Goal: Task Accomplishment & Management: Manage account settings

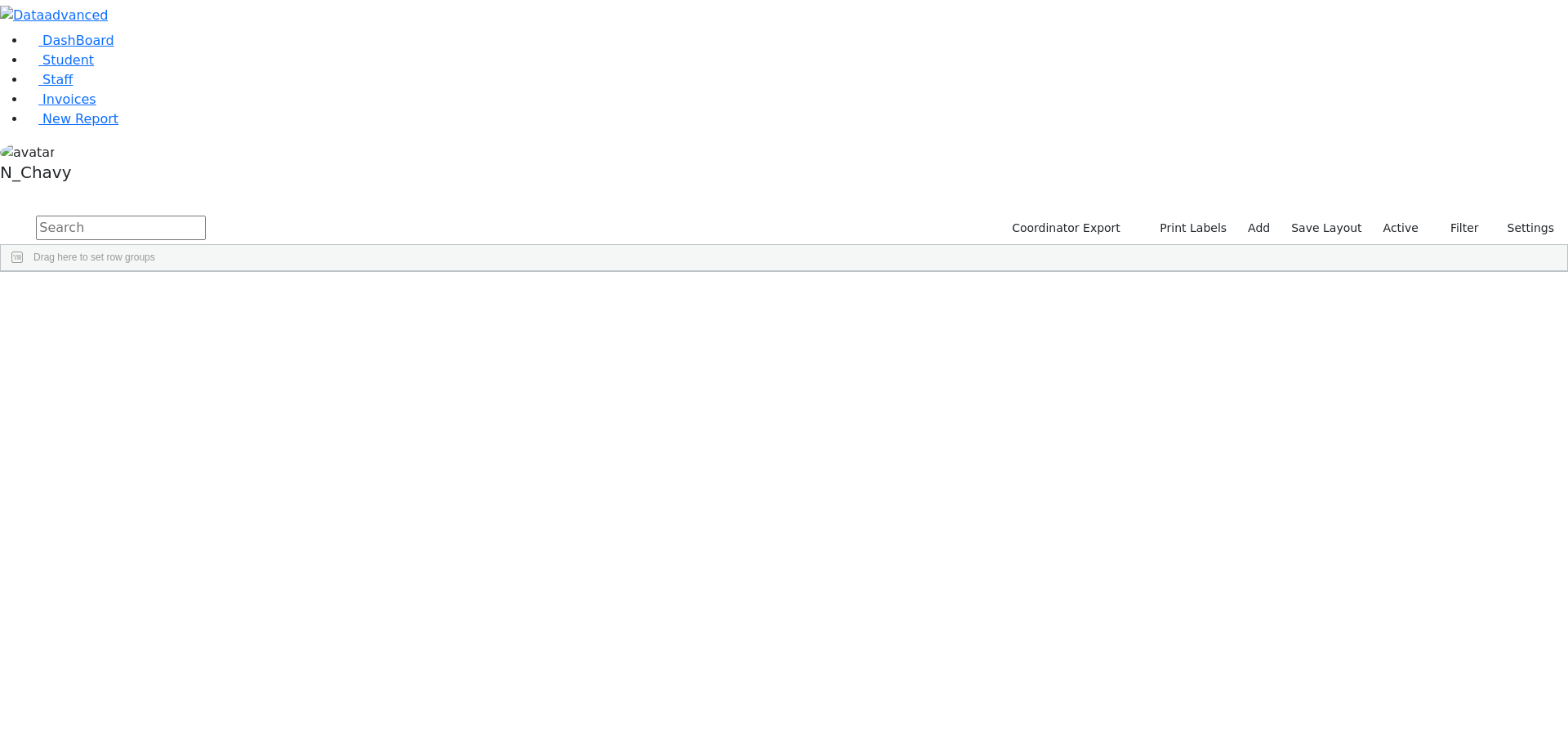
click at [1407, 216] on label "Active" at bounding box center [1400, 228] width 49 height 25
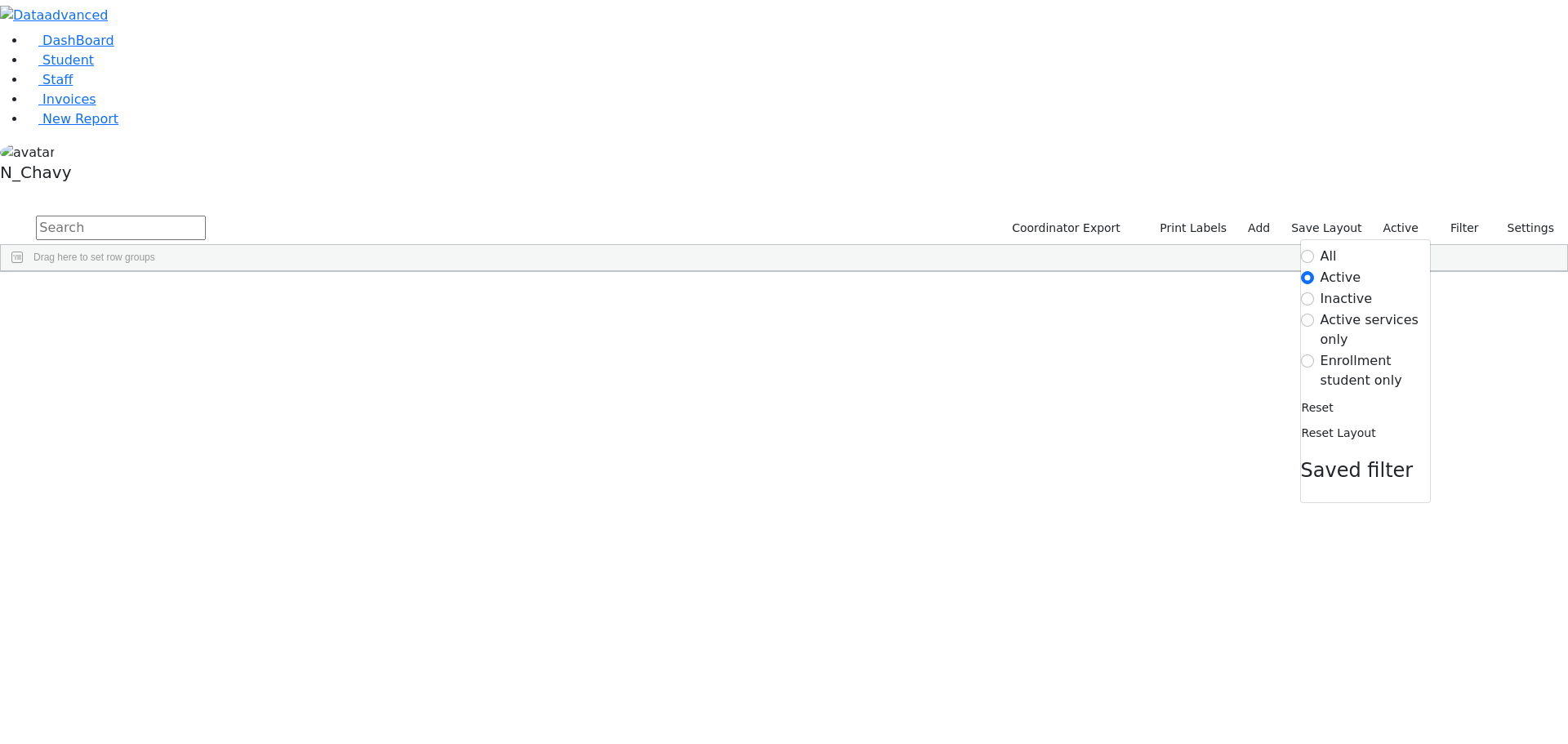
click at [1354, 351] on label "Enrollment student only" at bounding box center [1375, 371] width 110 height 39
click at [1314, 355] on input "Enrollment student only" at bounding box center [1307, 361] width 13 height 13
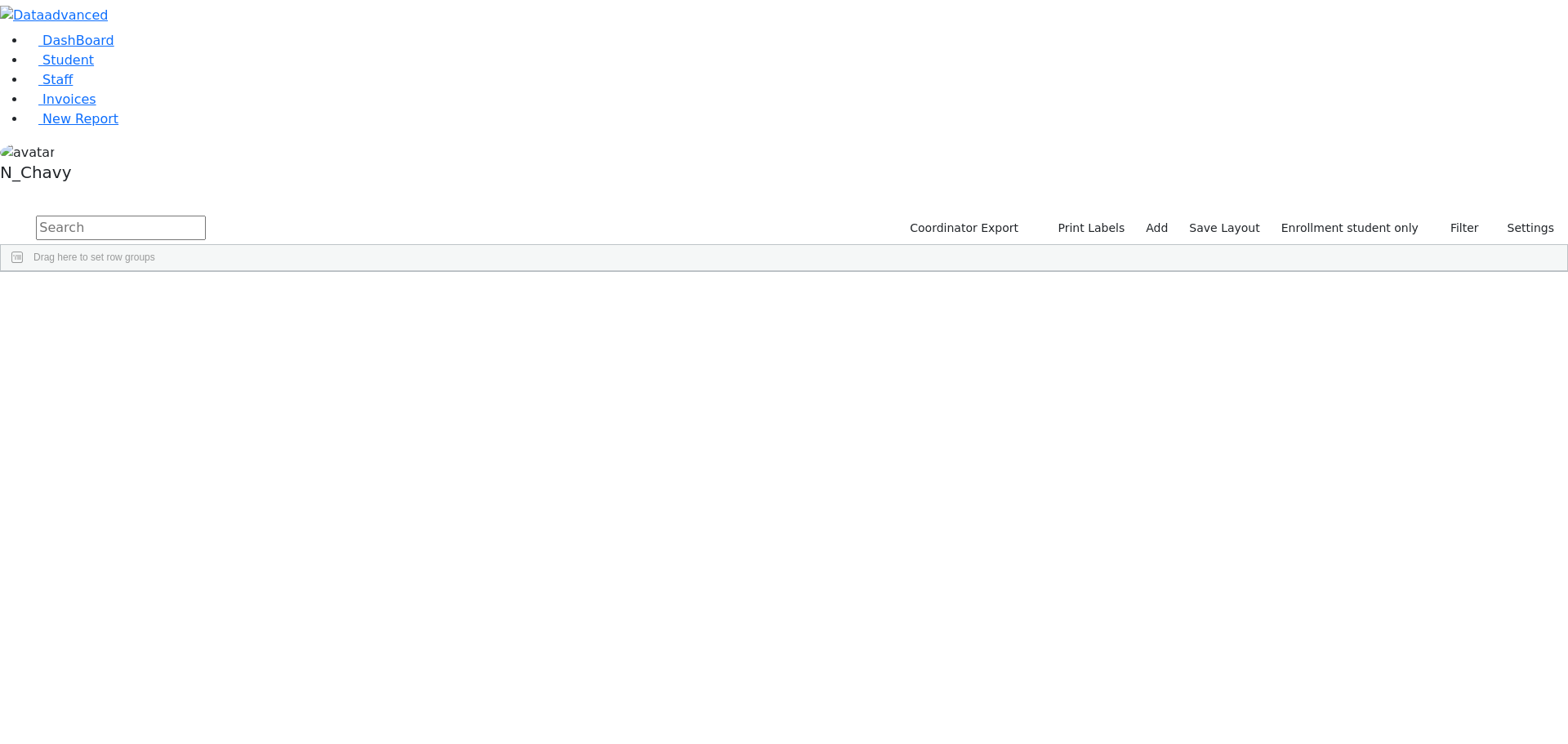
click at [168, 573] on div "[PERSON_NAME]" at bounding box center [125, 584] width 84 height 23
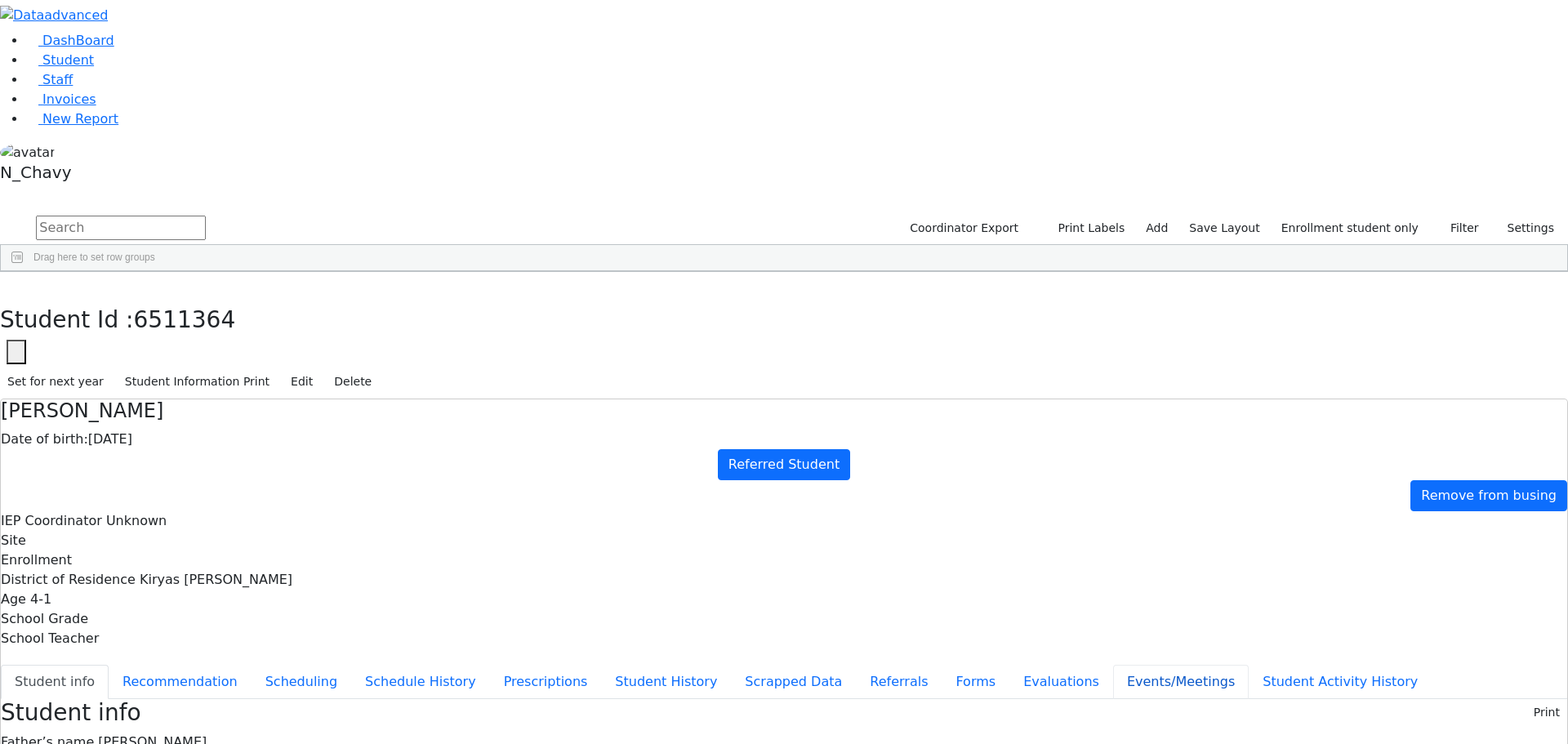
click at [1113, 665] on button "Events/Meetings" at bounding box center [1181, 682] width 136 height 34
drag, startPoint x: 363, startPoint y: 192, endPoint x: 375, endPoint y: 192, distance: 12.0
click at [109, 665] on button "Student info" at bounding box center [55, 682] width 108 height 34
click at [17, 284] on icon "button" at bounding box center [12, 289] width 9 height 10
click at [194, 641] on div "Glauber" at bounding box center [145, 652] width 96 height 23
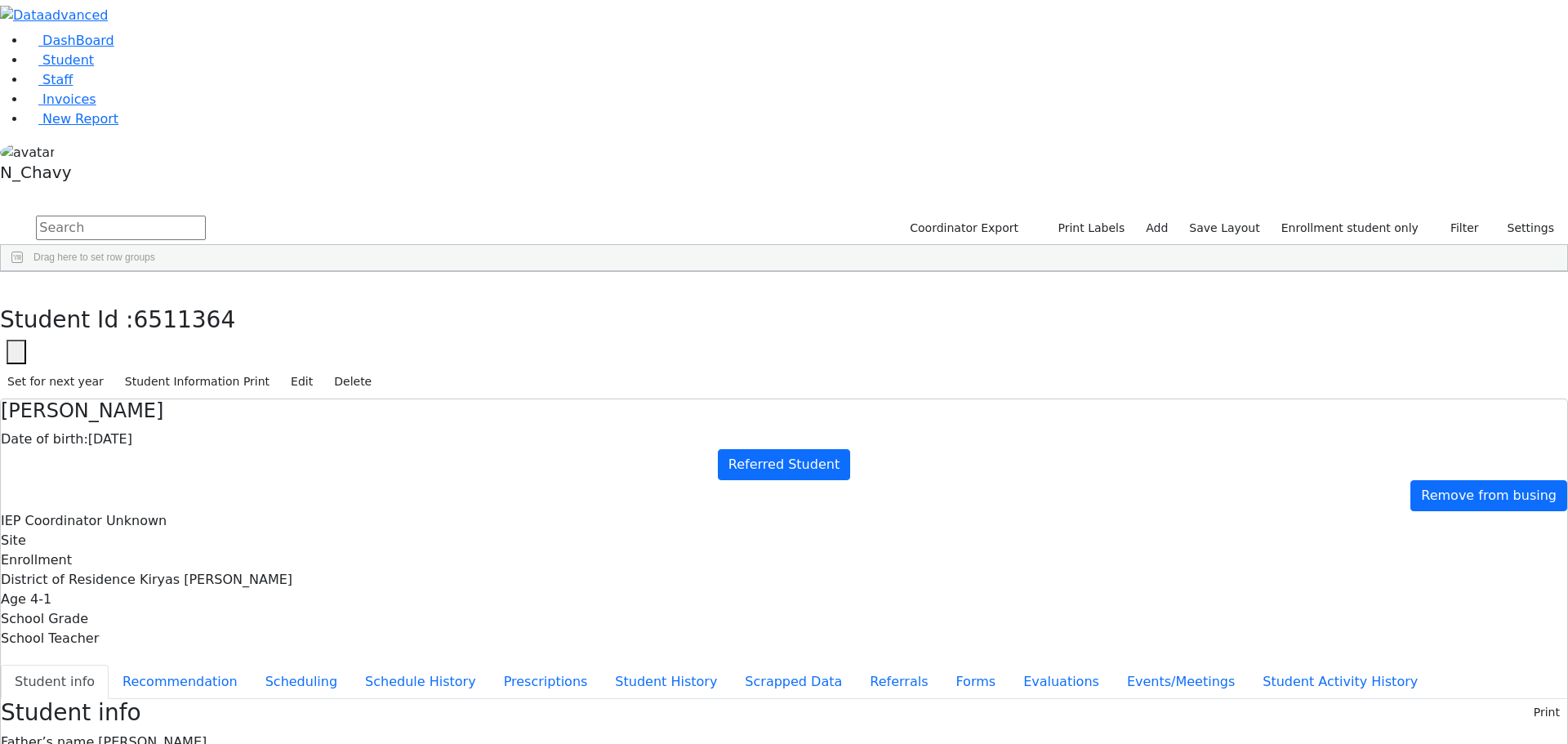
click at [194, 641] on div "Glauber" at bounding box center [145, 652] width 96 height 23
click at [856, 665] on button "Referrals" at bounding box center [899, 682] width 86 height 34
click at [1113, 665] on button "Events/Meetings" at bounding box center [1181, 682] width 136 height 34
click at [17, 284] on icon "button" at bounding box center [12, 289] width 9 height 10
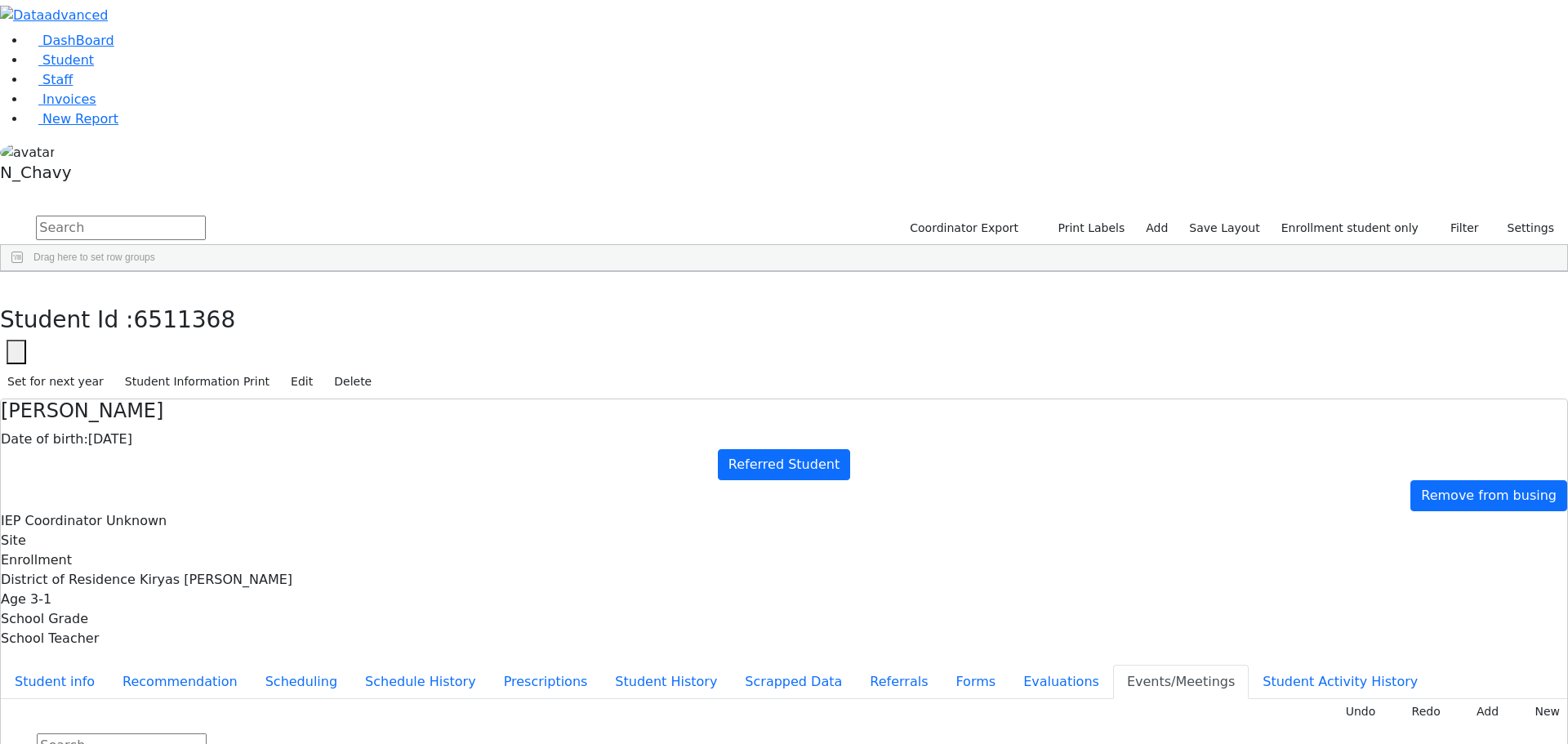
click at [194, 504] on div "[PERSON_NAME]" at bounding box center [145, 515] width 96 height 23
click at [856, 665] on button "Referrals" at bounding box center [899, 682] width 86 height 34
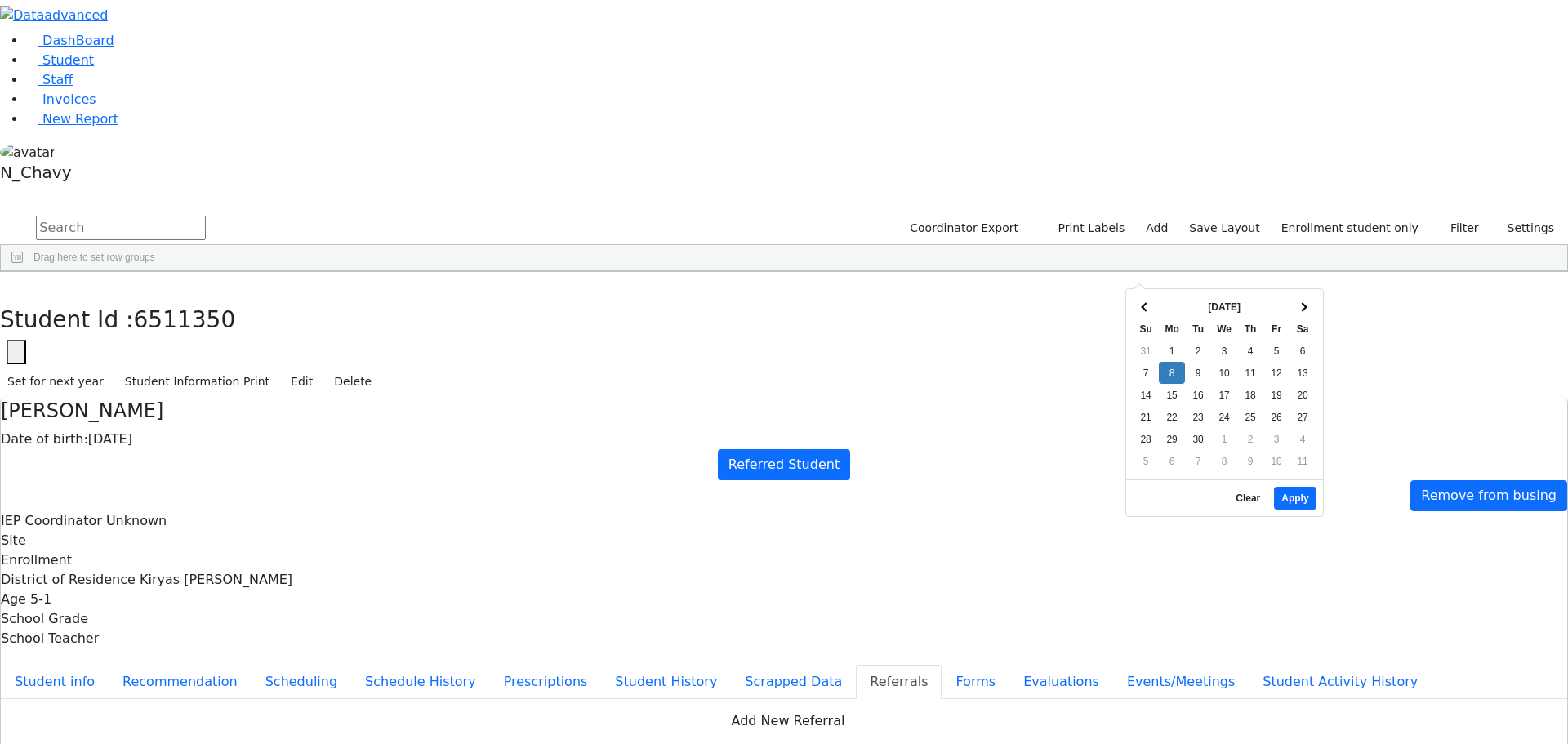
click at [1170, 304] on th "[DATE]" at bounding box center [1223, 306] width 130 height 22
click at [1298, 494] on button "Apply" at bounding box center [1294, 498] width 42 height 23
type input "[DATE]"
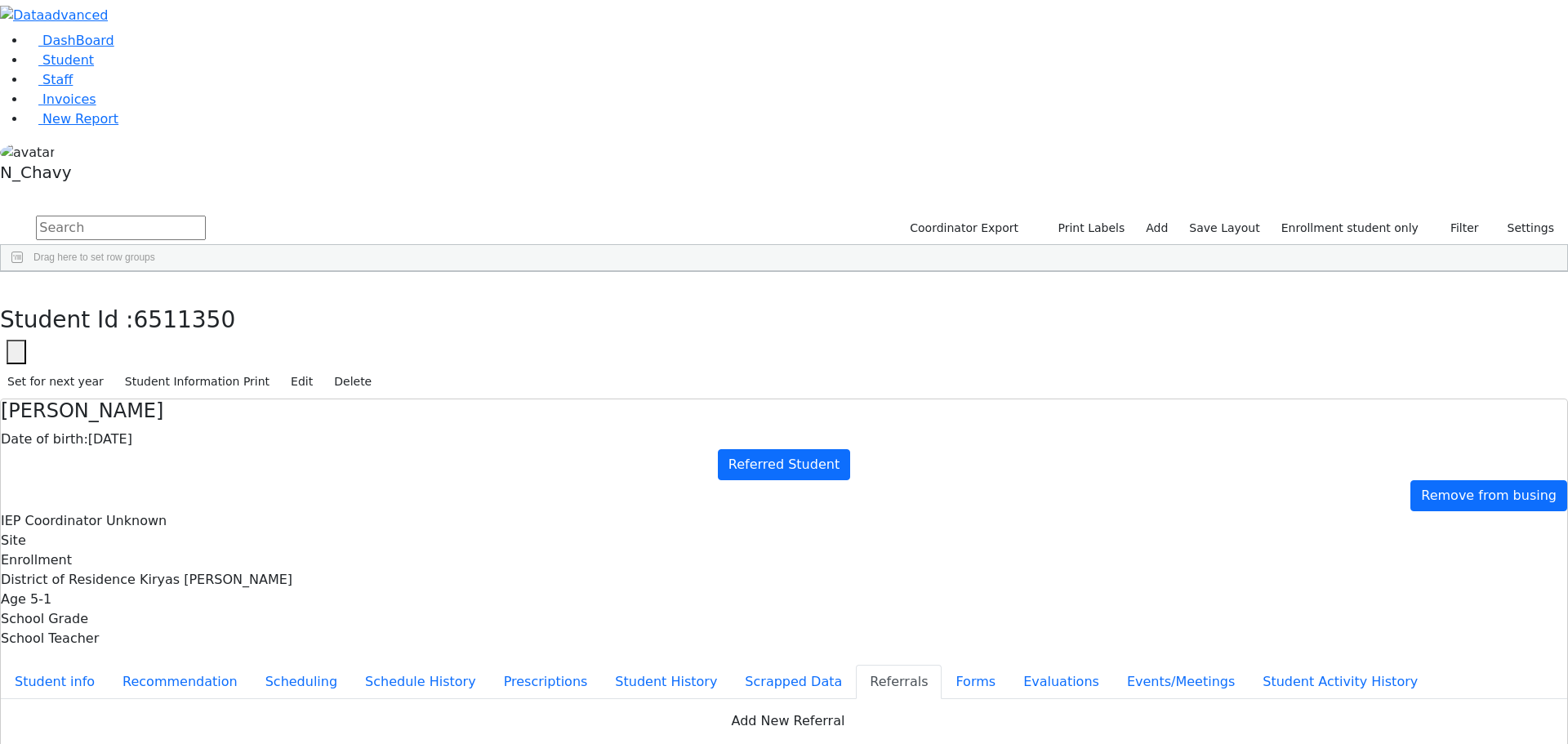
click at [109, 665] on button "Student info" at bounding box center [55, 682] width 108 height 34
click at [17, 284] on icon "button" at bounding box center [12, 289] width 9 height 10
click at [194, 389] on div "[PERSON_NAME]" at bounding box center [145, 400] width 96 height 23
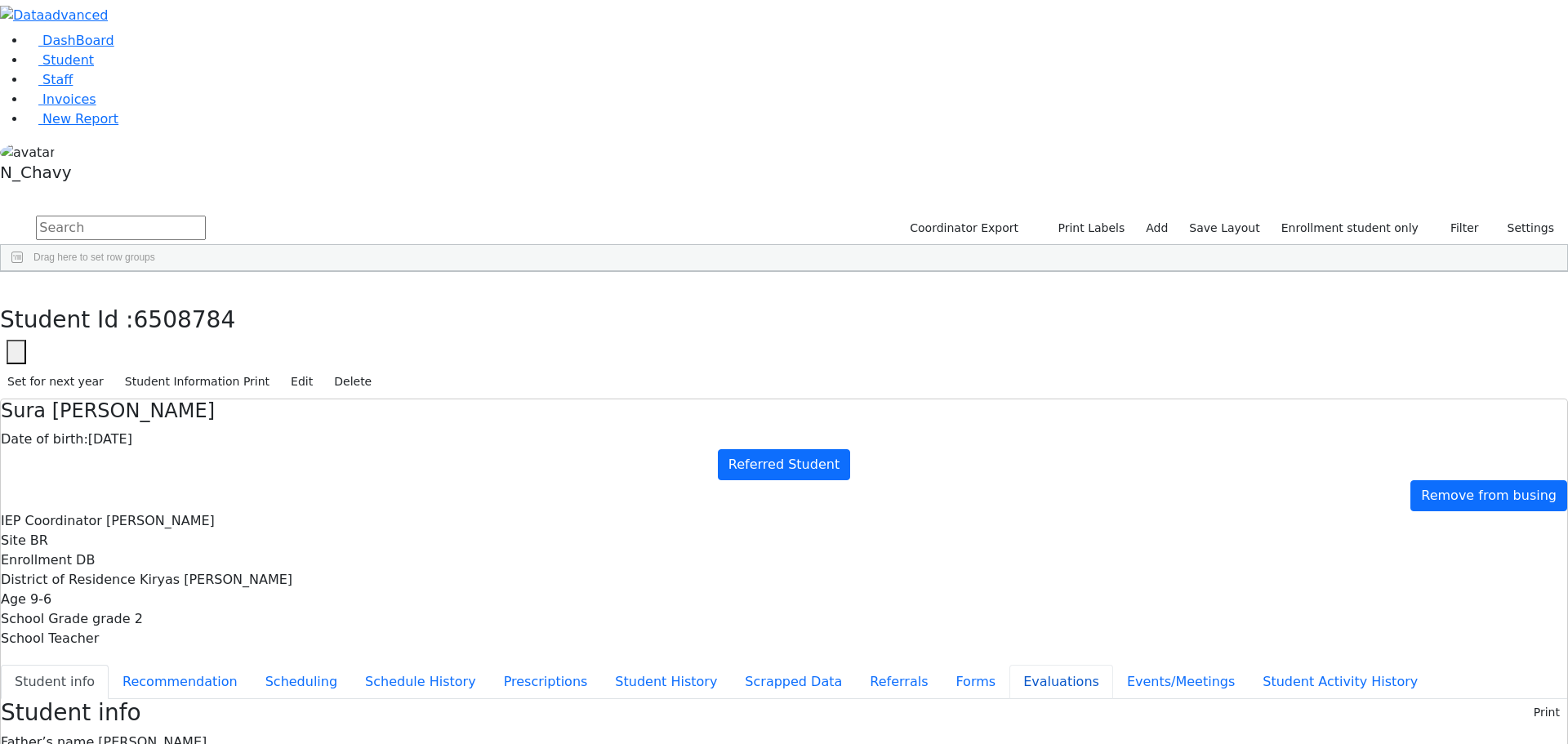
click at [1009, 665] on button "Evaluations" at bounding box center [1061, 682] width 103 height 34
click at [1113, 665] on button "Events/Meetings" at bounding box center [1181, 682] width 136 height 34
click at [856, 665] on button "Referrals" at bounding box center [899, 682] width 86 height 34
click at [7, 284] on use "button" at bounding box center [7, 284] width 0 height 0
click at [194, 413] on div "[PERSON_NAME]" at bounding box center [145, 424] width 96 height 23
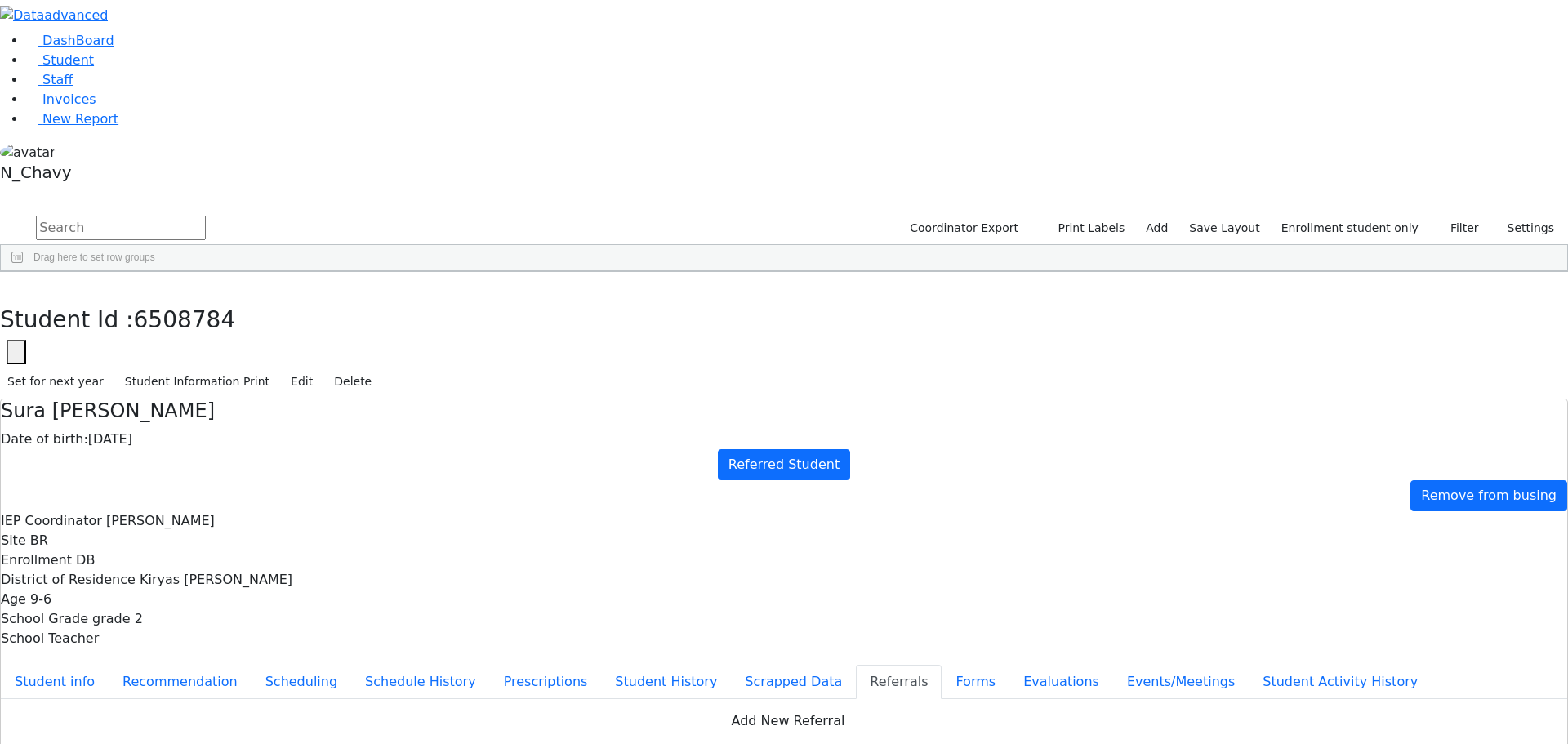
click at [194, 413] on div "[PERSON_NAME]" at bounding box center [145, 424] width 96 height 23
click at [1113, 665] on button "Events/Meetings" at bounding box center [1181, 682] width 136 height 34
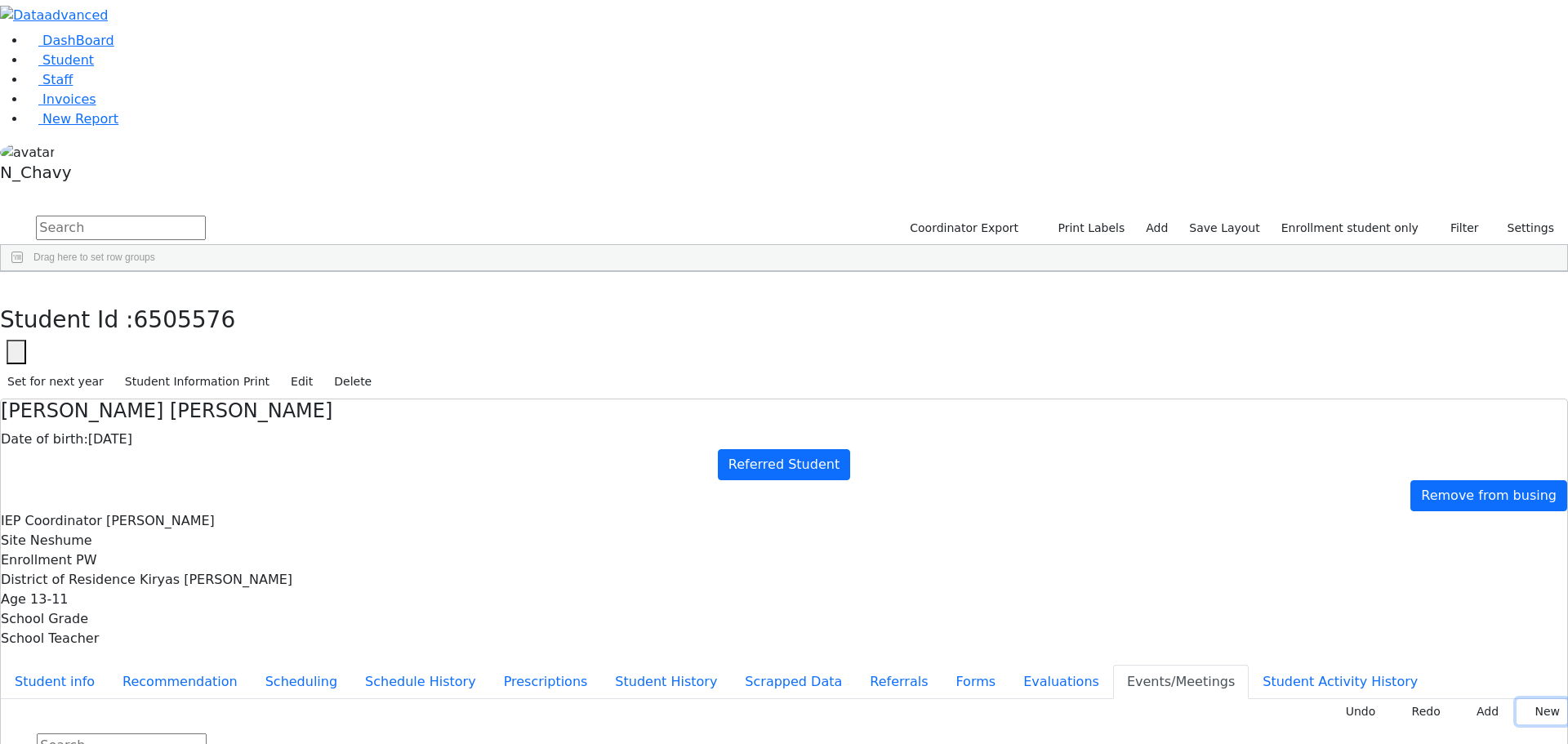
click at [1522, 699] on button "New" at bounding box center [1542, 711] width 50 height 25
type input "[DATE]"
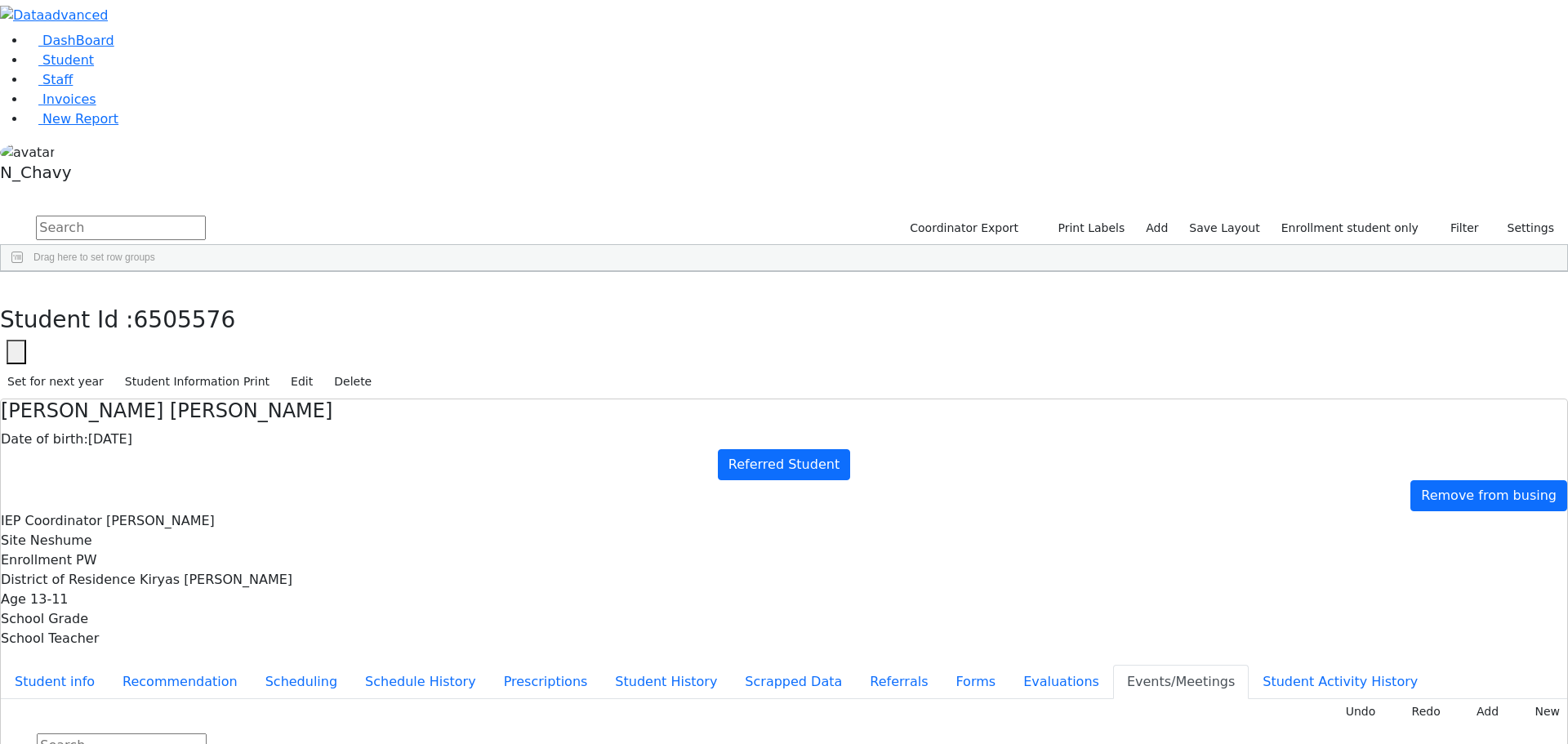
drag, startPoint x: 395, startPoint y: 463, endPoint x: 382, endPoint y: 456, distance: 14.8
click at [1009, 665] on button "Evaluations" at bounding box center [1061, 682] width 103 height 34
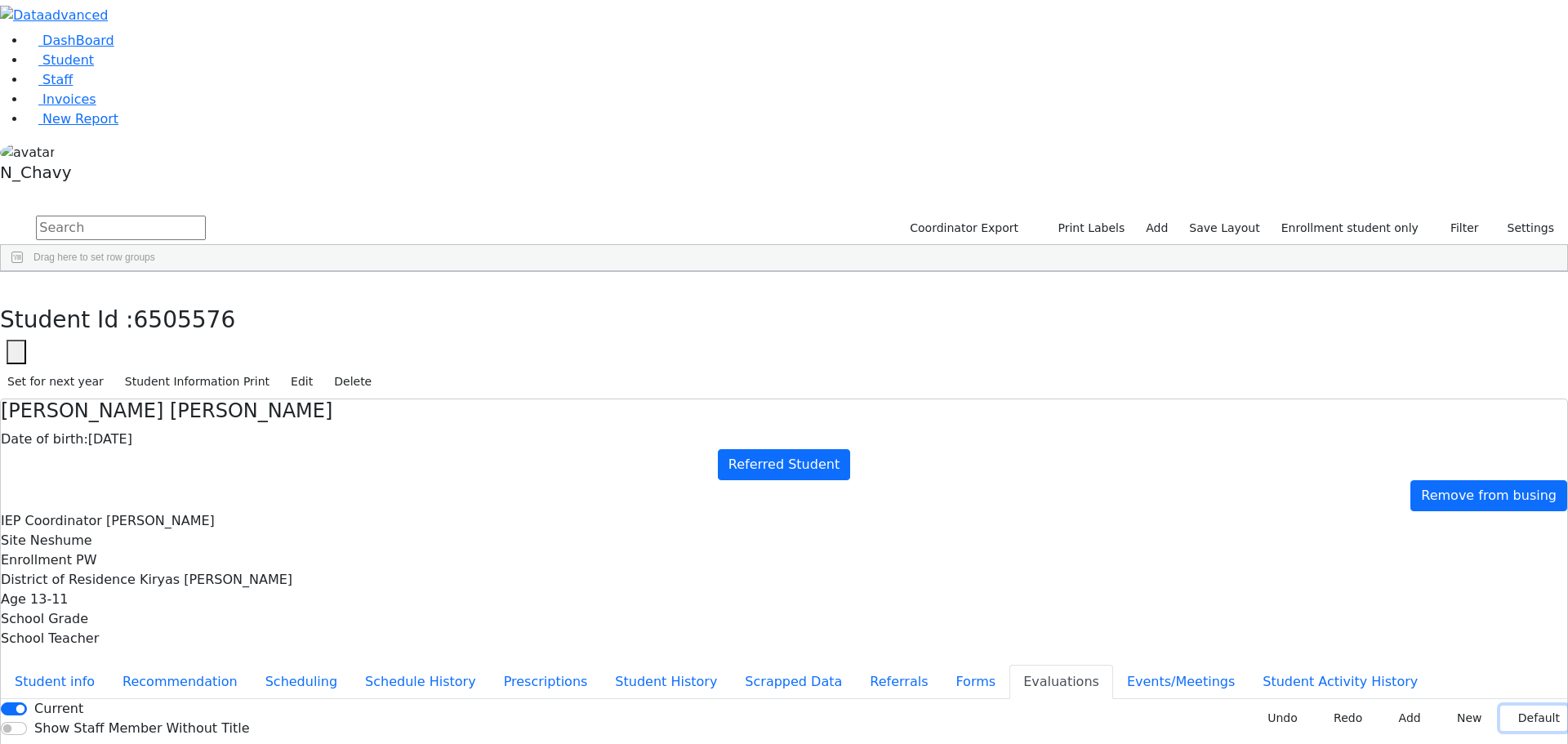
click at [1519, 706] on button "Default" at bounding box center [1534, 718] width 67 height 25
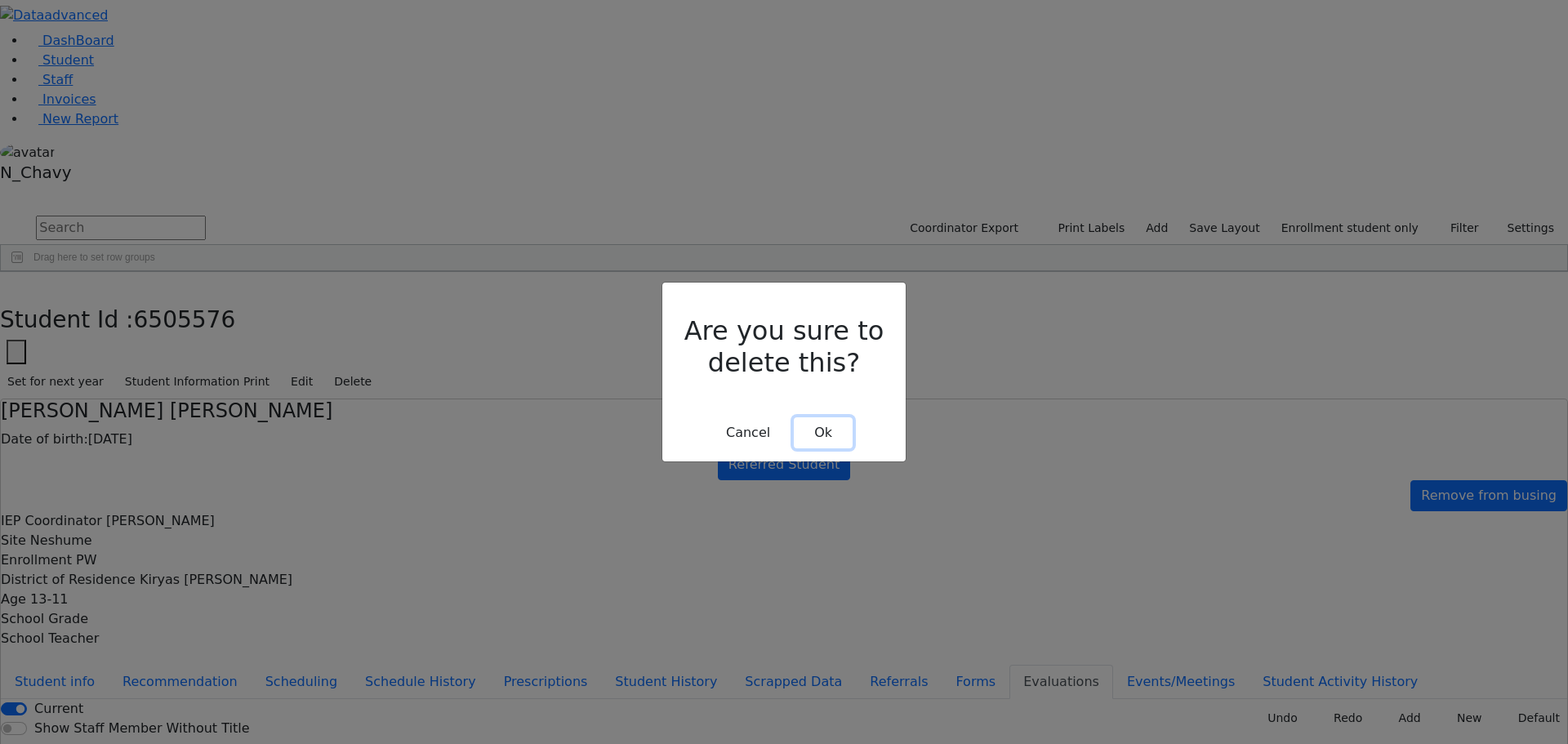
click at [825, 419] on button "Ok" at bounding box center [822, 432] width 59 height 31
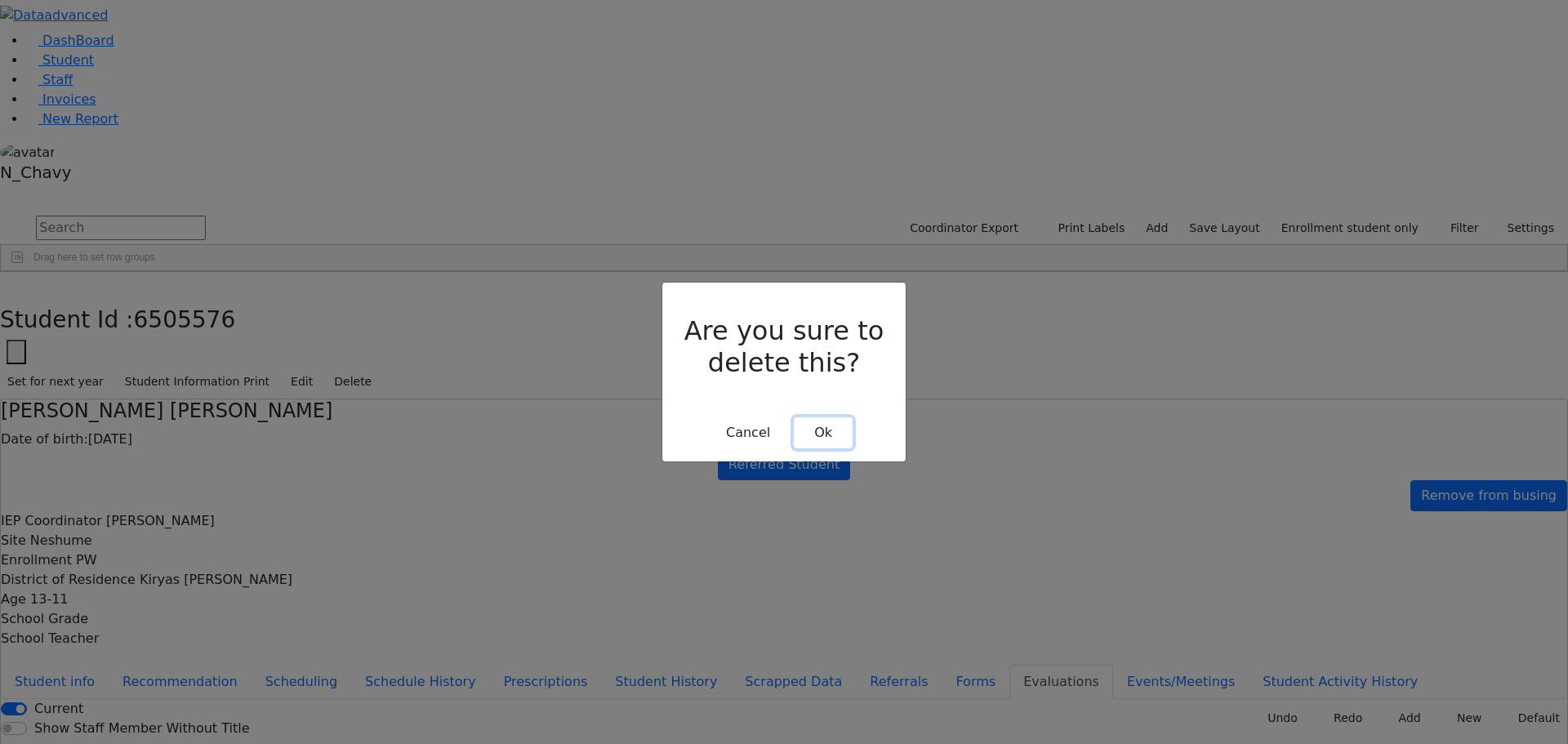
click at [833, 417] on button "Ok" at bounding box center [822, 432] width 59 height 31
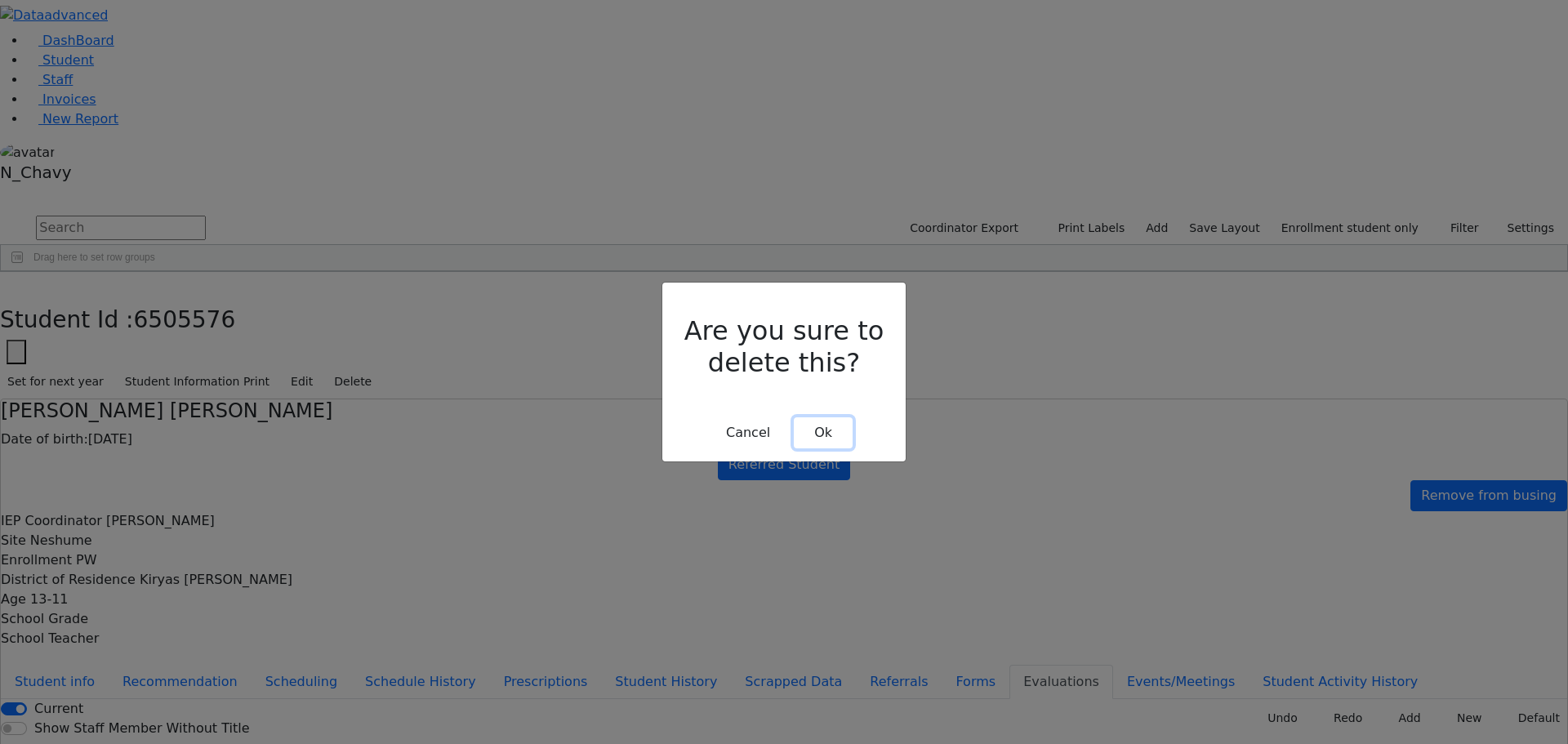
click at [827, 417] on button "Ok" at bounding box center [822, 432] width 59 height 31
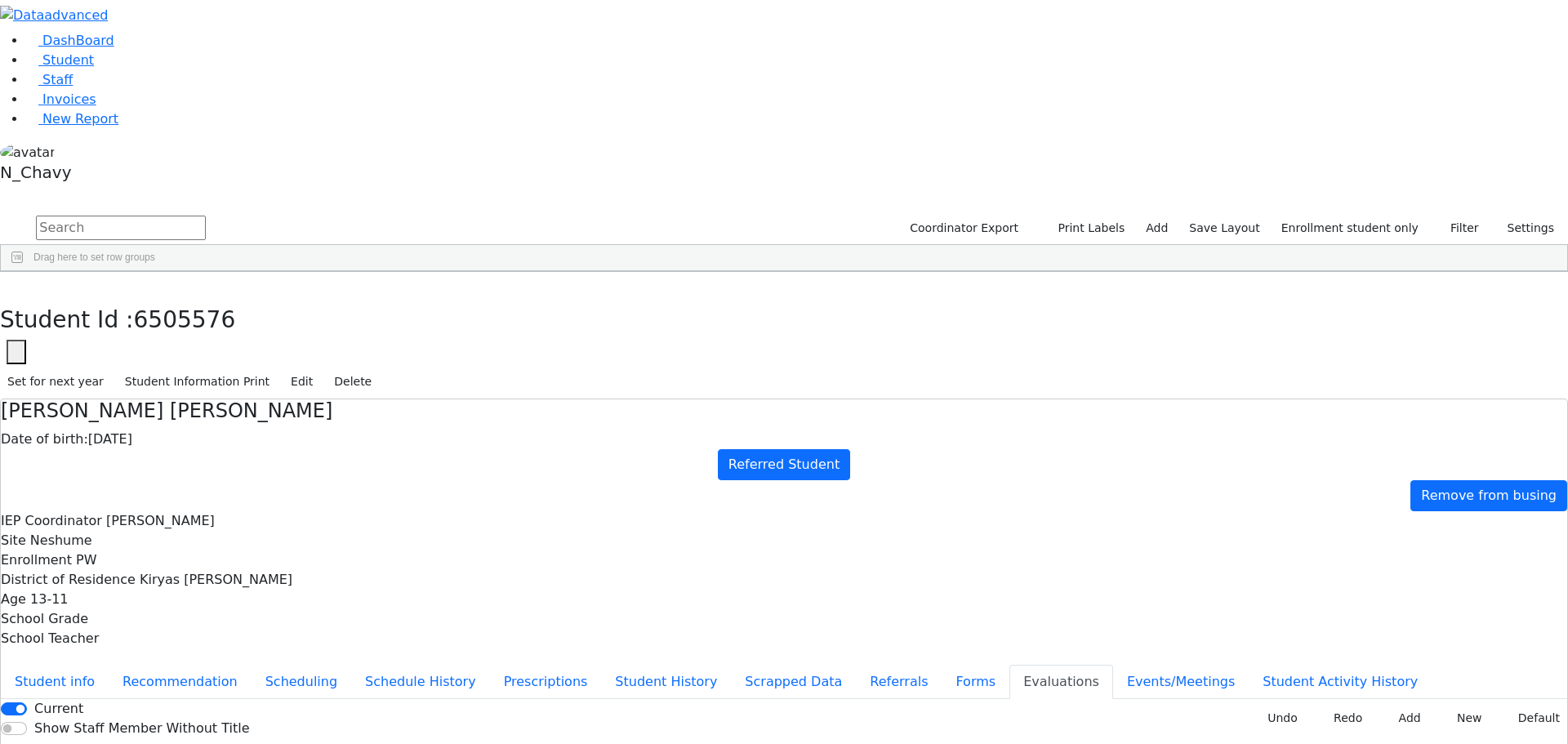
drag, startPoint x: 416, startPoint y: 432, endPoint x: 401, endPoint y: 407, distance: 29.2
click at [941, 665] on button "Forms" at bounding box center [975, 682] width 68 height 34
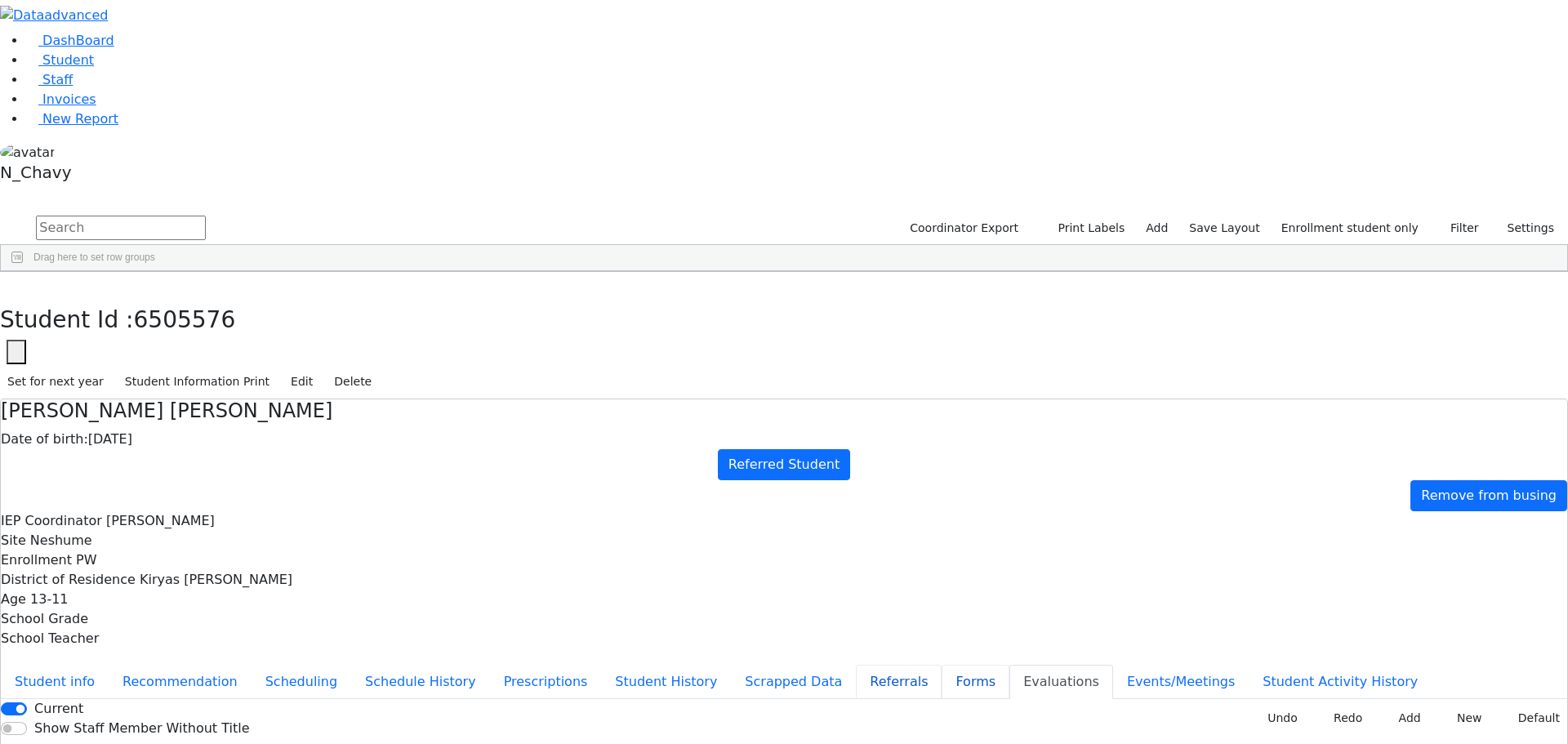
type input "[PERSON_NAME]"
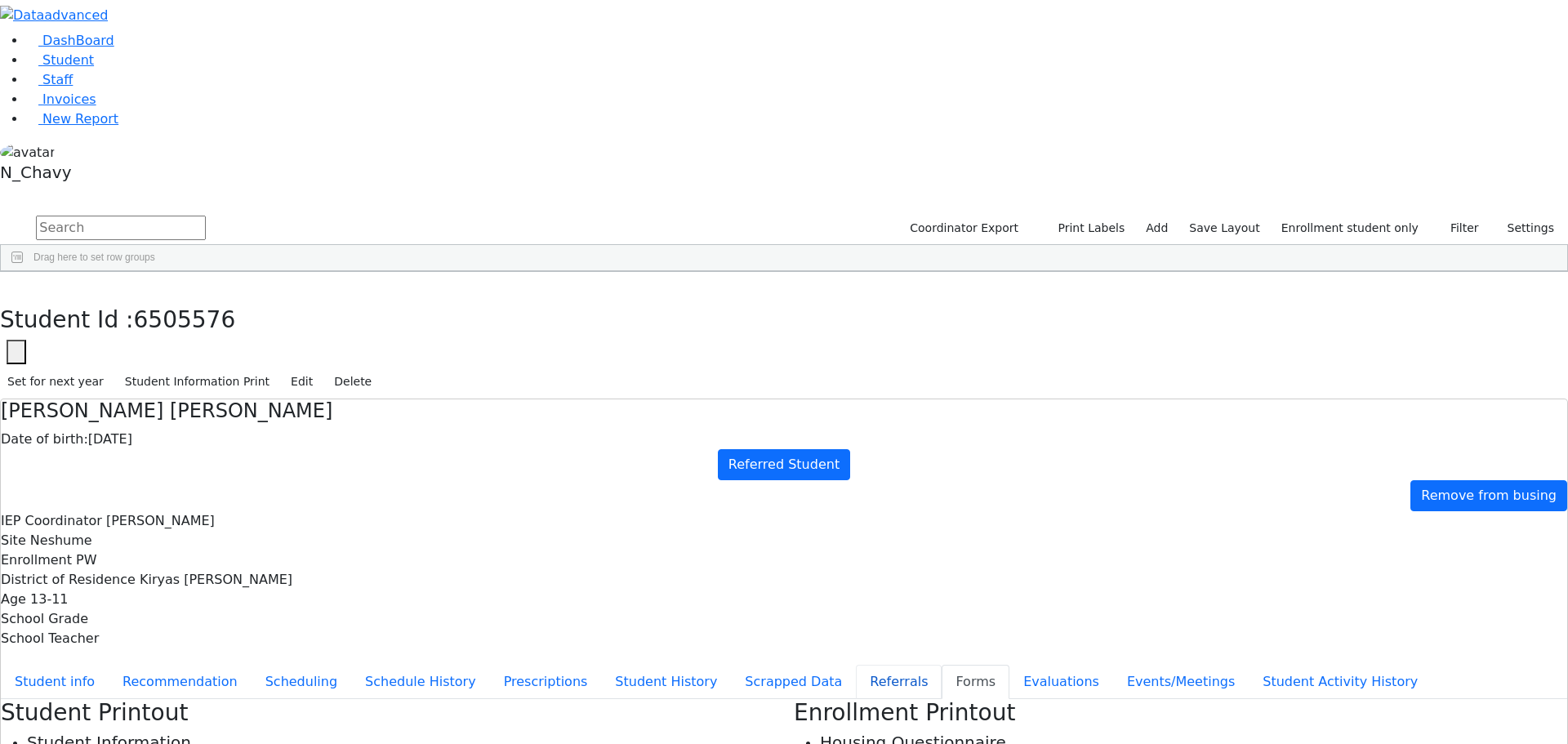
click at [856, 665] on button "Referrals" at bounding box center [899, 682] width 86 height 34
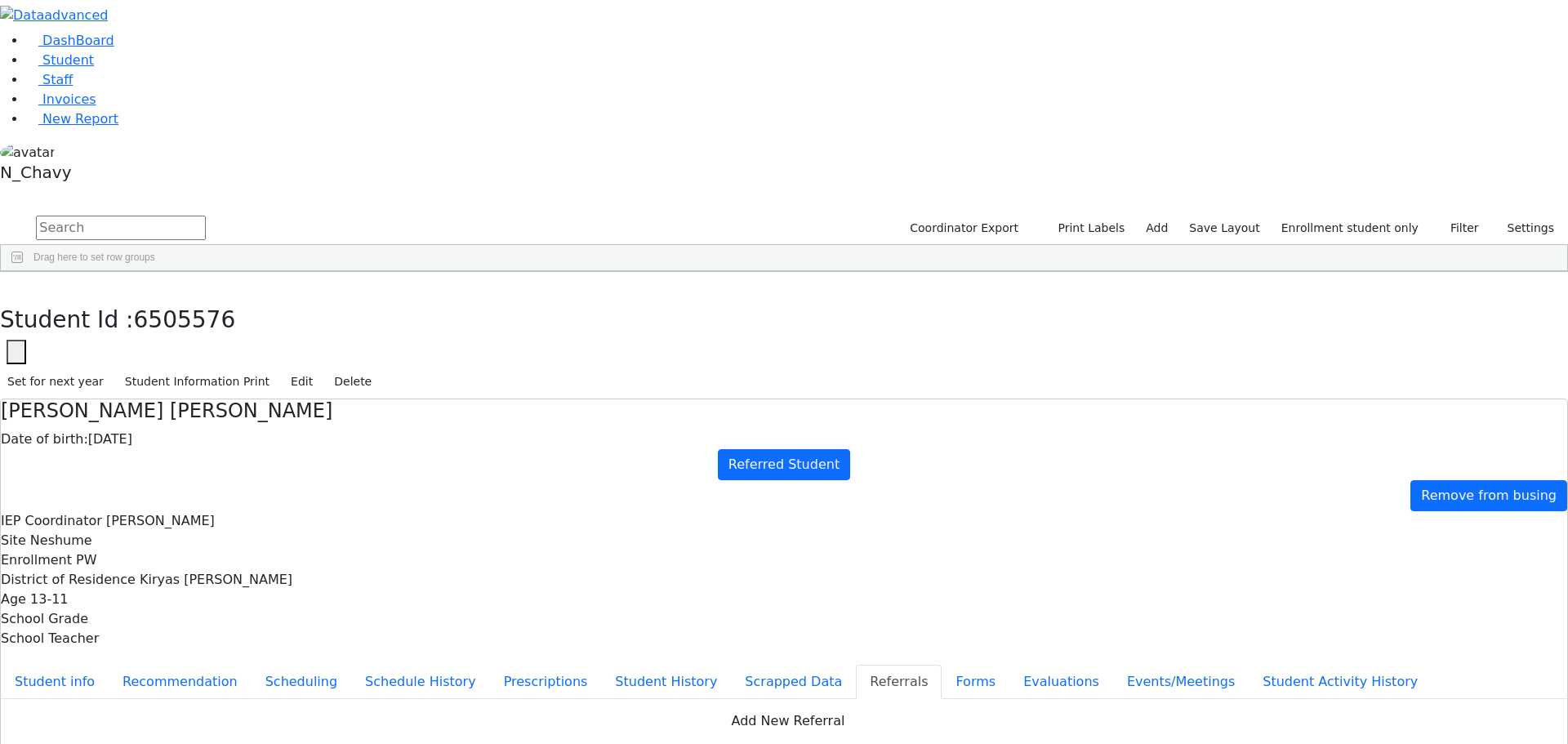
click at [1285, 487] on button "Apply" at bounding box center [1292, 498] width 42 height 23
type input "[DATE]"
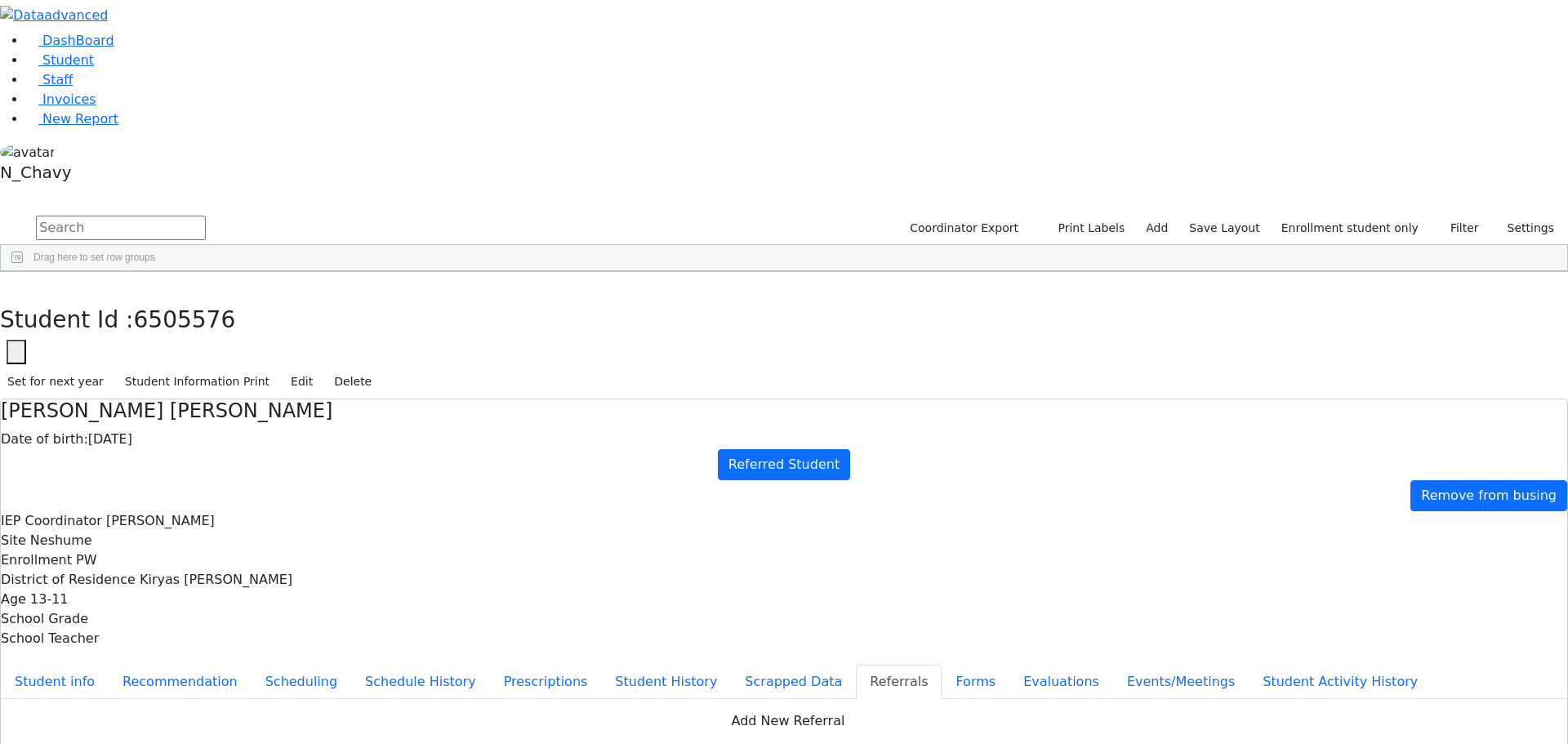
scroll to position [0, 0]
drag, startPoint x: 313, startPoint y: 20, endPoint x: 305, endPoint y: 23, distance: 8.5
click at [17, 284] on icon "button" at bounding box center [12, 289] width 9 height 10
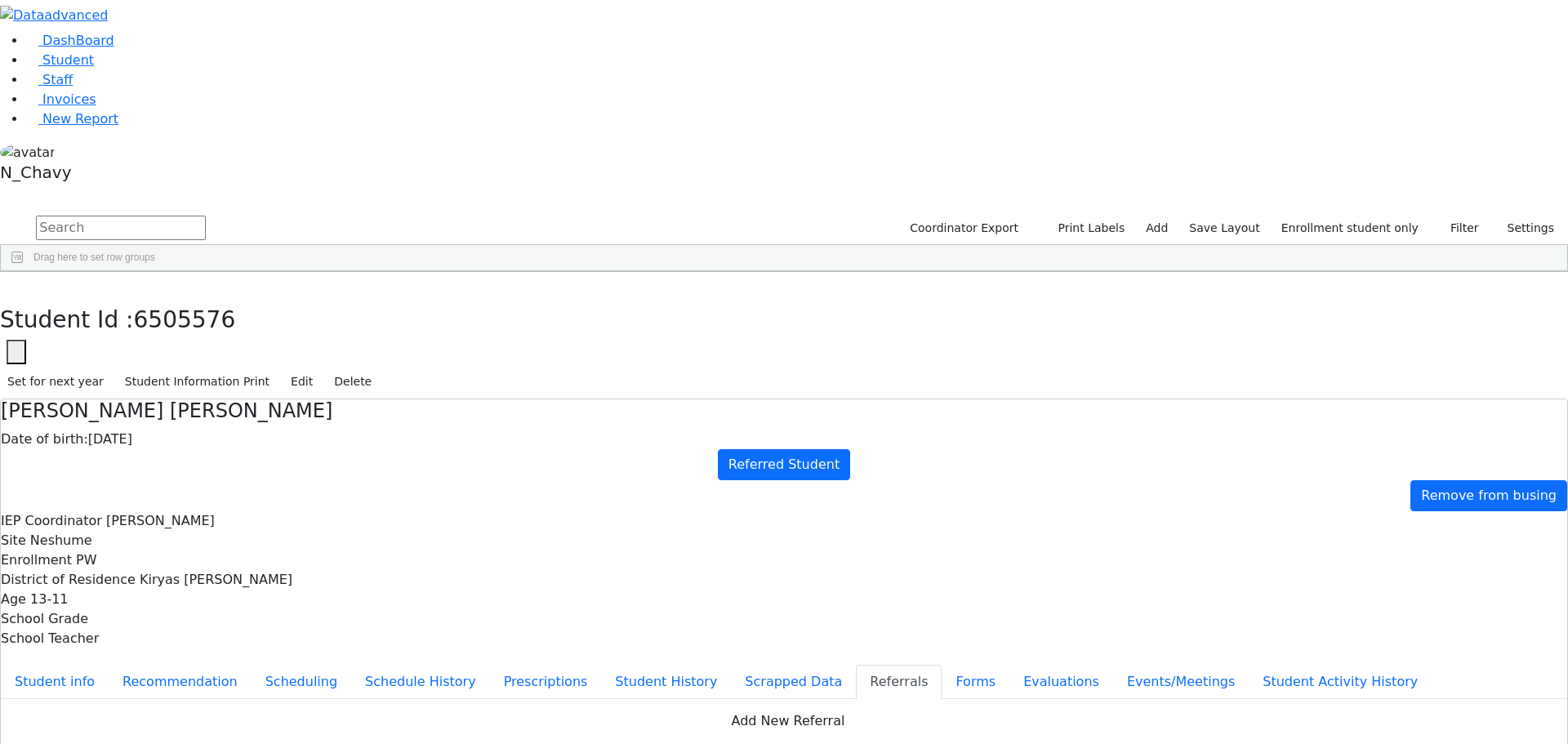
click at [194, 413] on div "[PERSON_NAME]" at bounding box center [145, 424] width 96 height 23
click at [17, 284] on icon "button" at bounding box center [12, 289] width 9 height 10
click at [194, 458] on div "[PERSON_NAME]" at bounding box center [145, 469] width 96 height 23
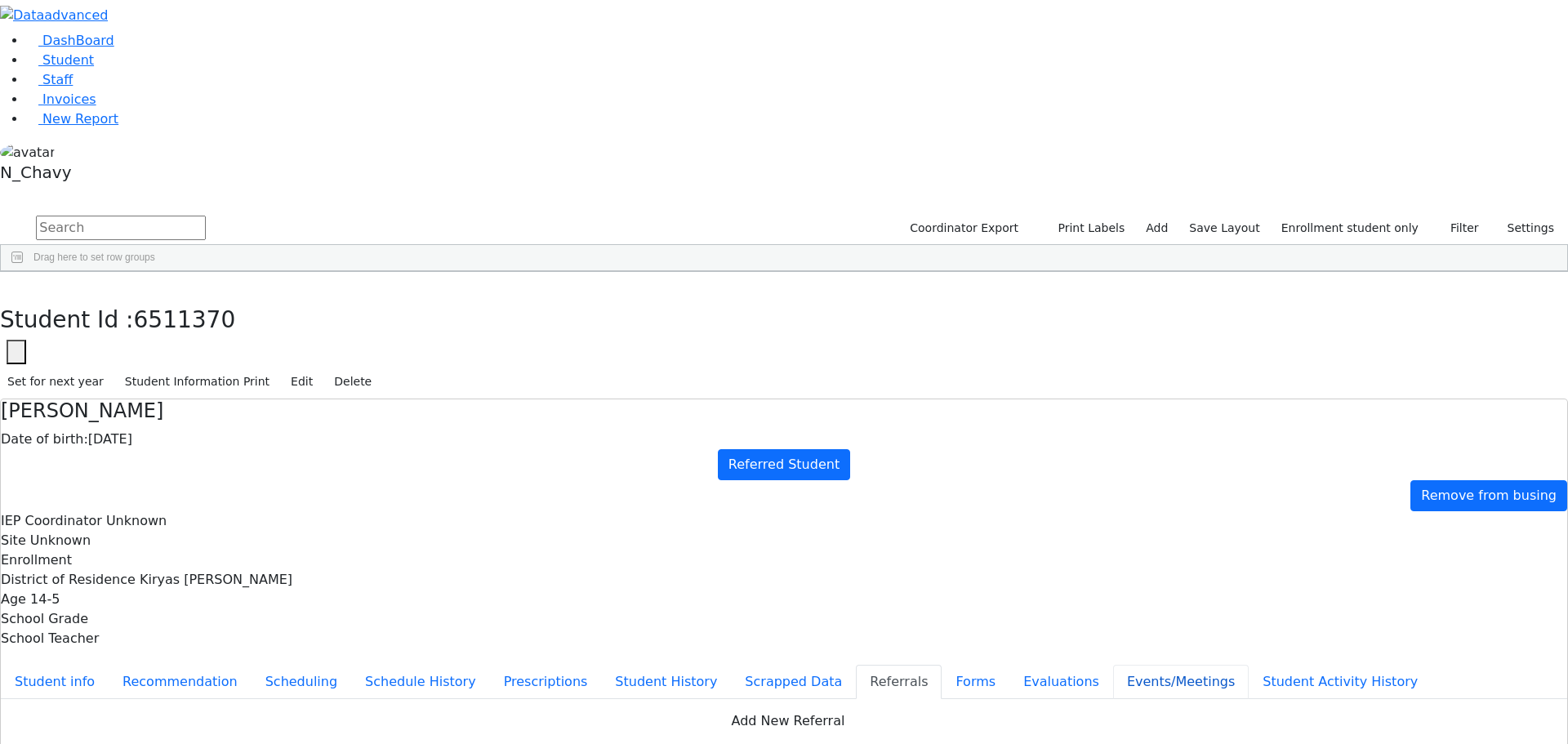
click at [1113, 665] on button "Events/Meetings" at bounding box center [1181, 682] width 136 height 34
click at [1524, 699] on button "New" at bounding box center [1542, 711] width 50 height 25
type input "[DATE]"
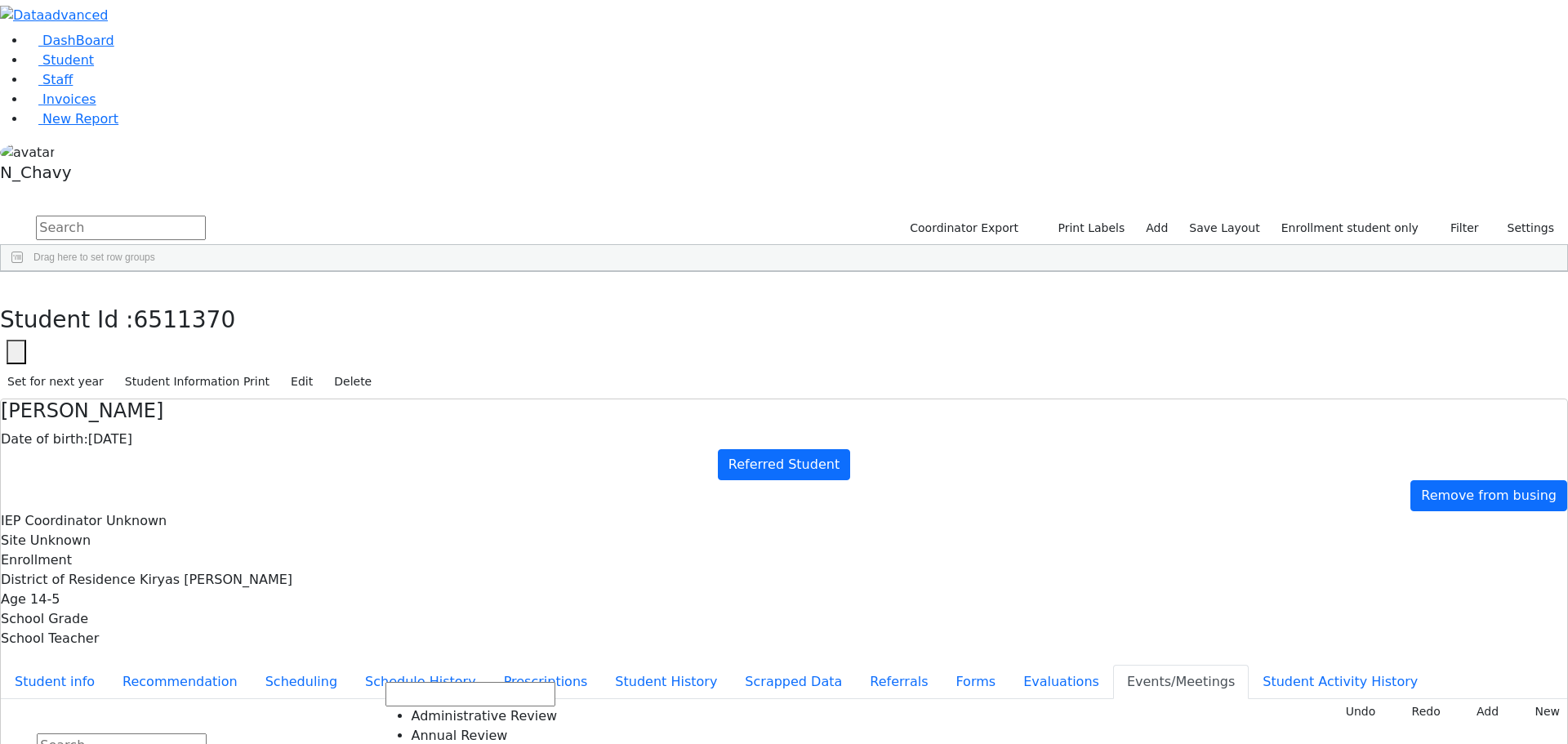
drag, startPoint x: 784, startPoint y: 421, endPoint x: 833, endPoint y: 383, distance: 62.0
click at [1009, 665] on button "Evaluations" at bounding box center [1061, 682] width 103 height 34
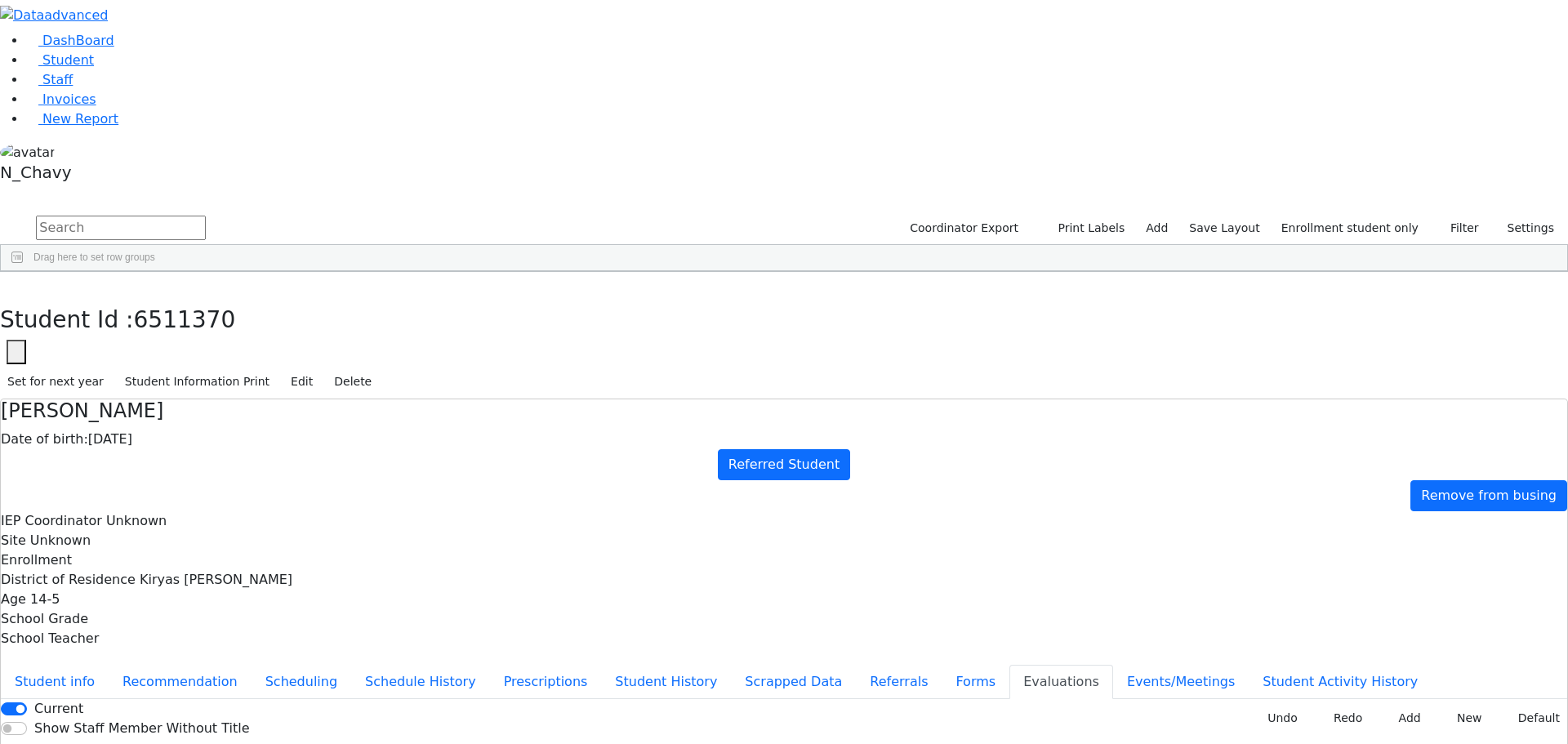
click at [1500, 699] on div "Current Show Staff Member Without Title New Invoice Undo Redo Add New Default D…" at bounding box center [784, 751] width 1566 height 104
click at [1500, 706] on button "Default" at bounding box center [1534, 718] width 67 height 25
click at [856, 665] on button "Referrals" at bounding box center [899, 682] width 86 height 34
click at [1009, 665] on button "Evaluations" at bounding box center [1061, 682] width 103 height 34
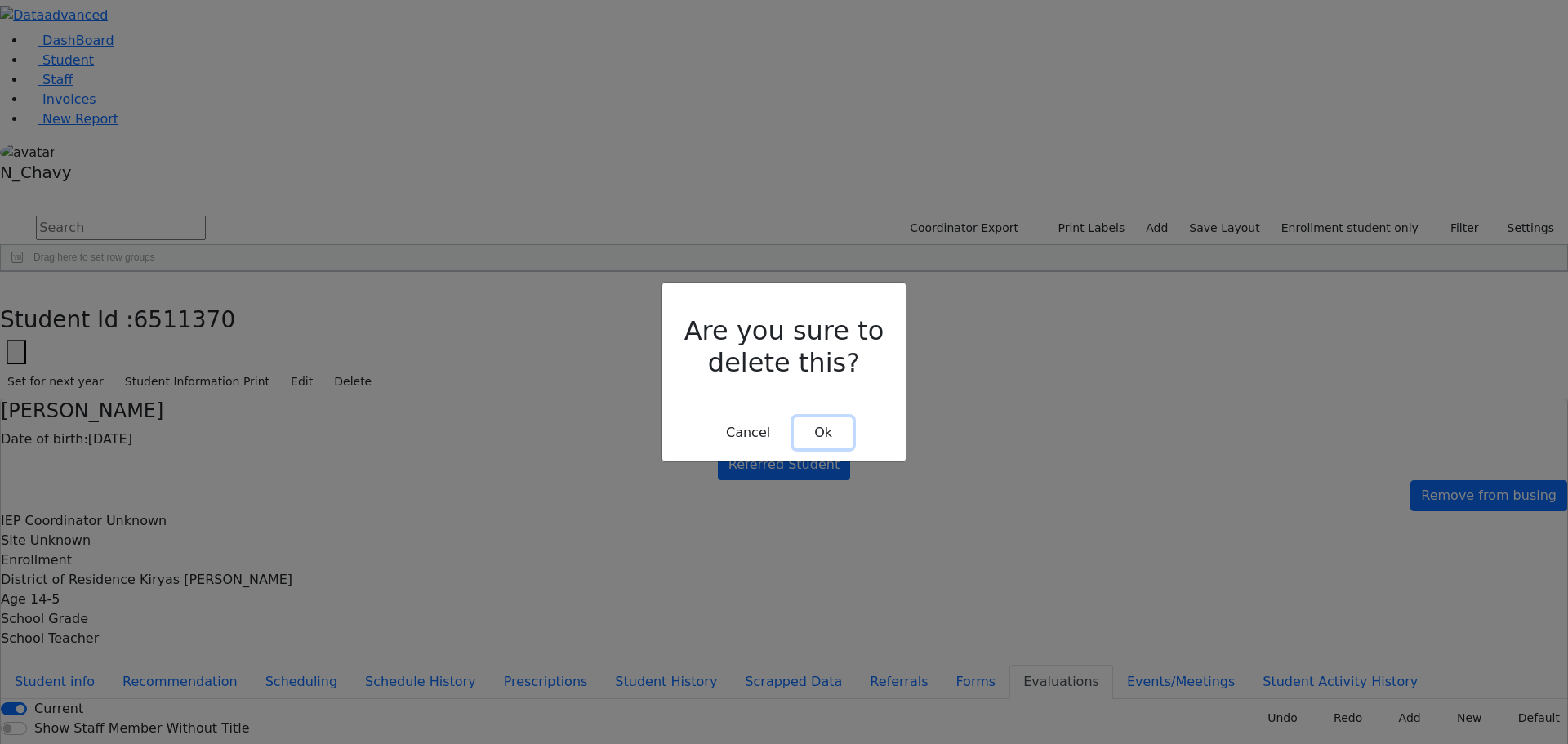
click at [833, 417] on button "Ok" at bounding box center [822, 432] width 59 height 31
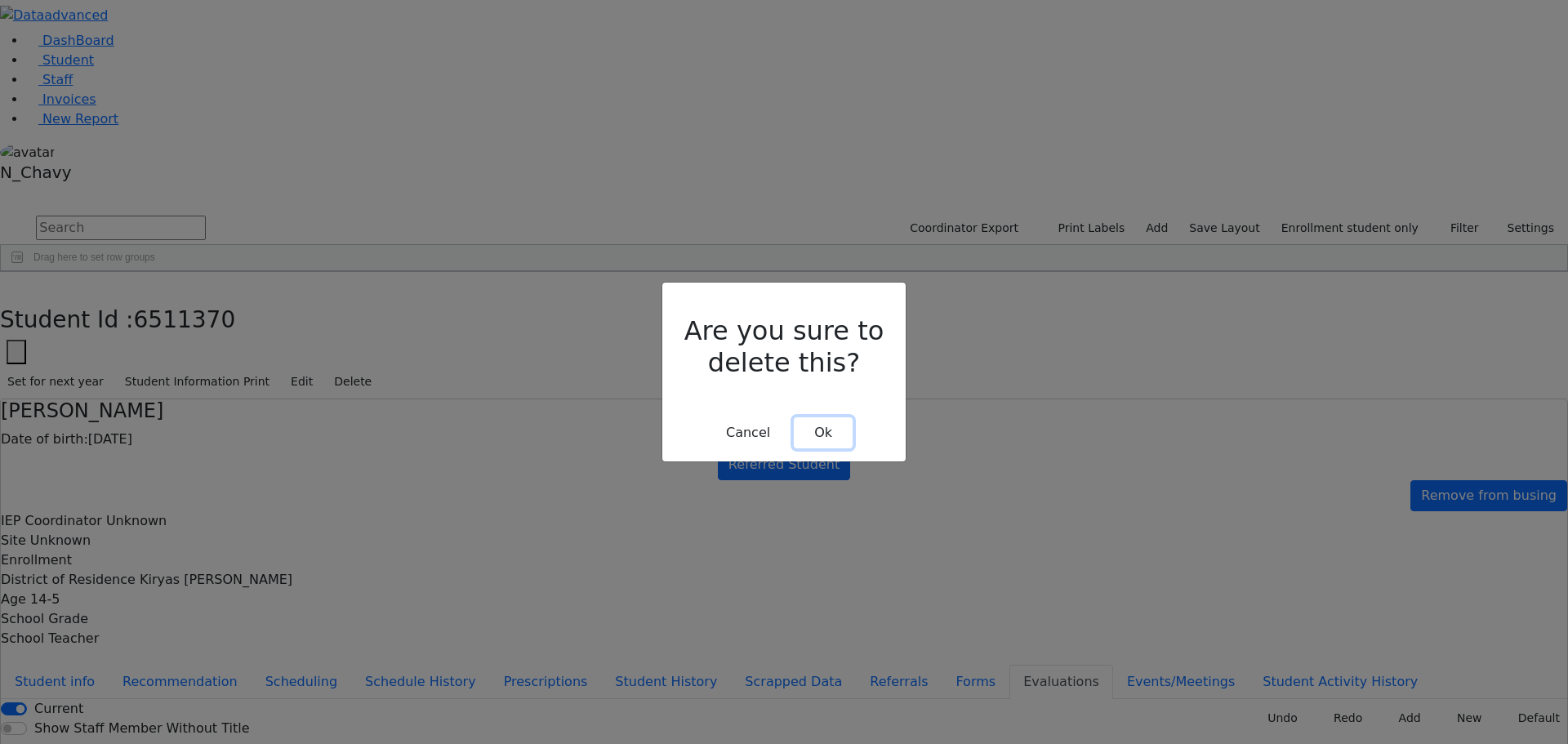
click at [828, 417] on button "Ok" at bounding box center [822, 432] width 59 height 31
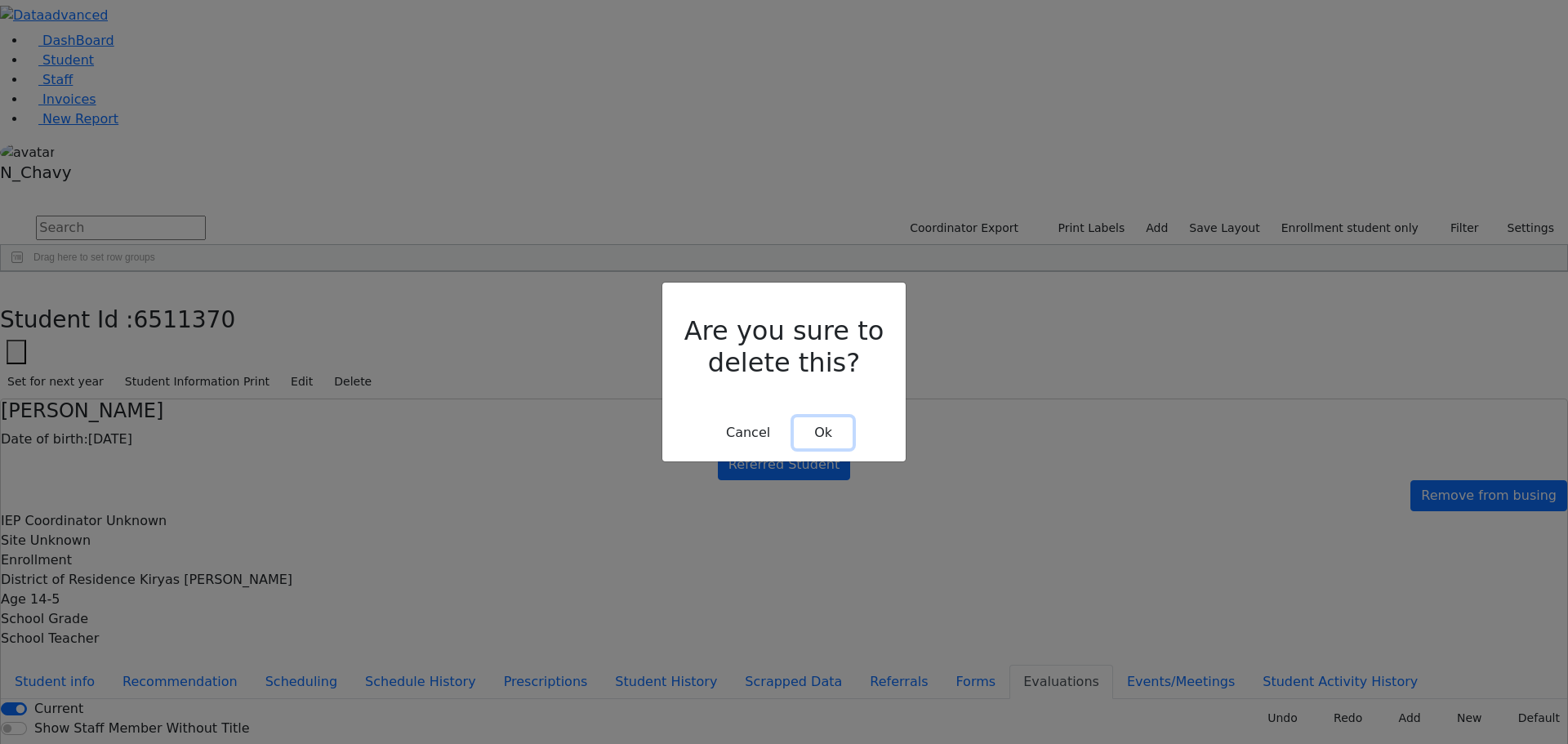
drag, startPoint x: 819, startPoint y: 408, endPoint x: 723, endPoint y: 409, distance: 96.0
click at [819, 417] on button "Ok" at bounding box center [822, 432] width 59 height 31
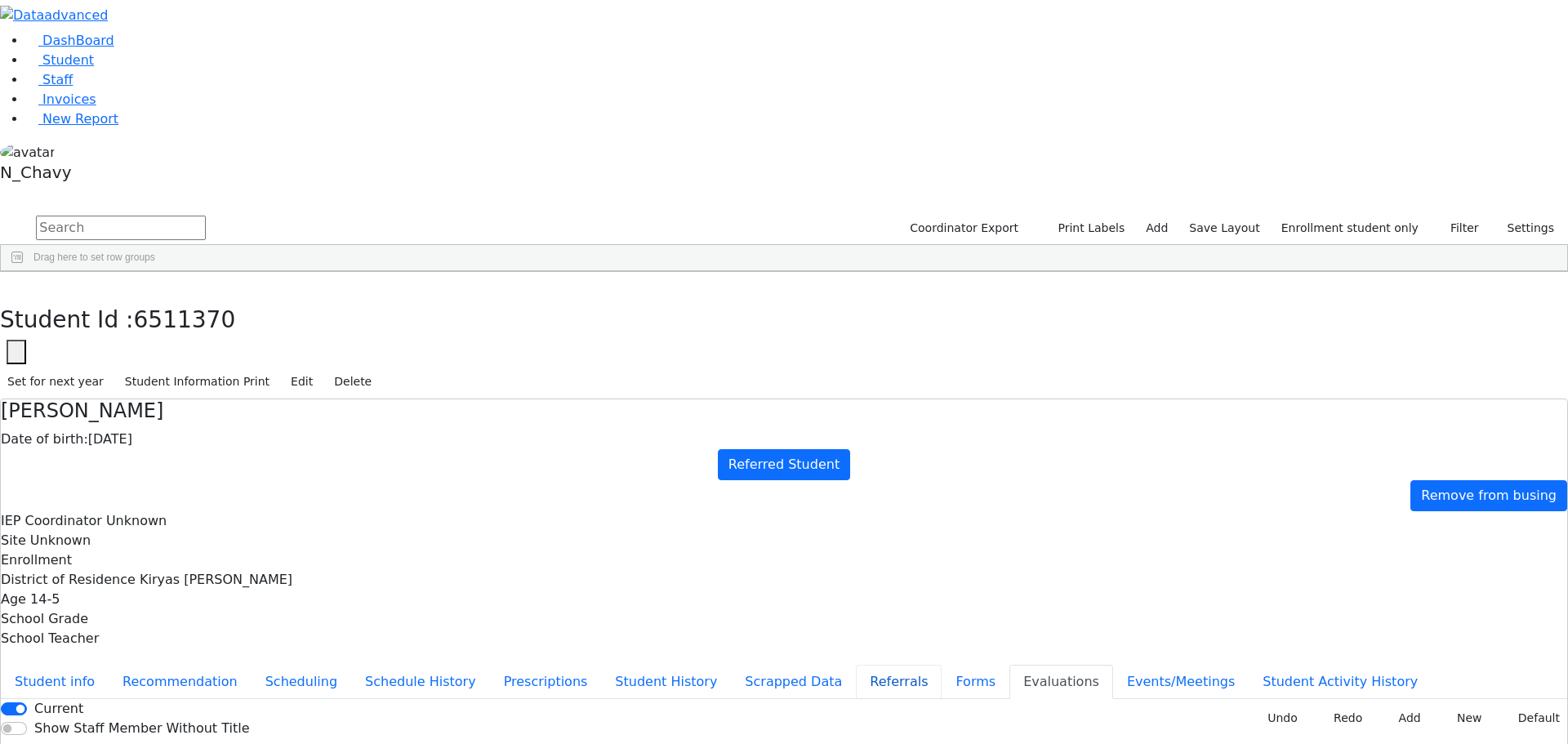
click at [856, 665] on button "Referrals" at bounding box center [899, 682] width 86 height 34
click at [1009, 665] on button "Evaluations" at bounding box center [1061, 682] width 103 height 34
click at [856, 665] on button "Referrals" at bounding box center [899, 682] width 86 height 34
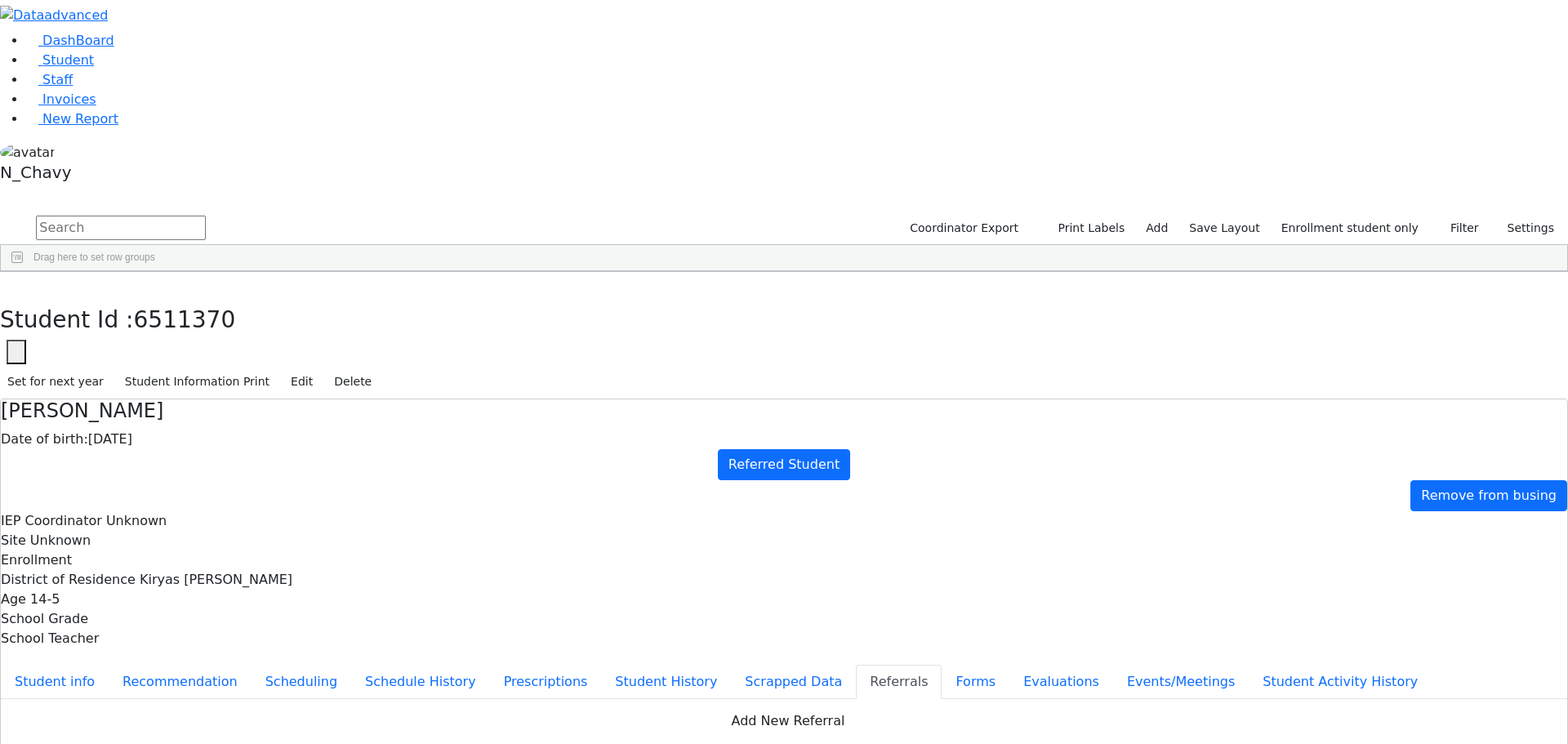
drag, startPoint x: 1294, startPoint y: 491, endPoint x: 1325, endPoint y: 451, distance: 50.6
click at [1294, 491] on button "Apply" at bounding box center [1294, 498] width 42 height 23
type input "[DATE]"
